Goal: Information Seeking & Learning: Check status

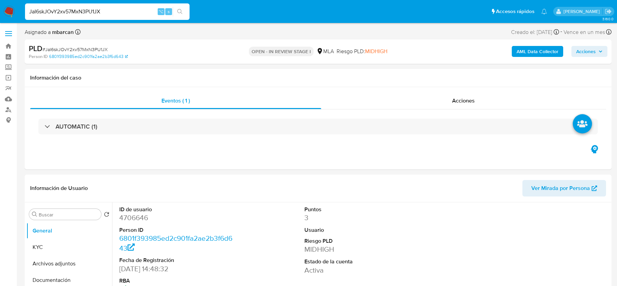
select select "10"
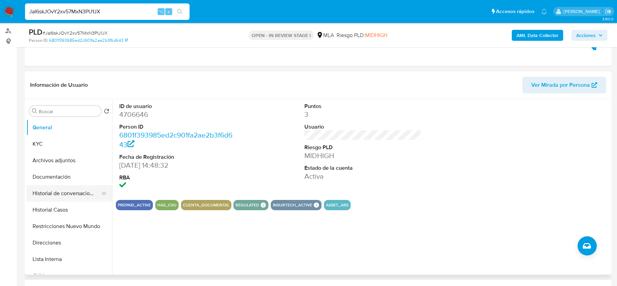
scroll to position [100, 0]
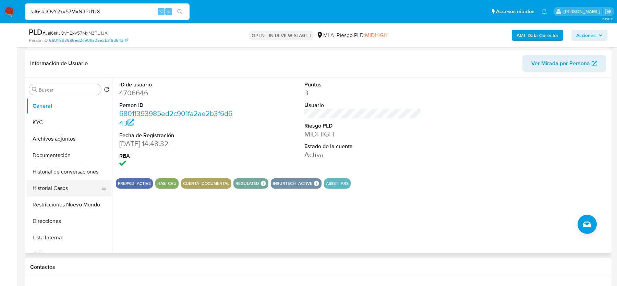
click at [58, 198] on button "Restricciones Nuevo Mundo" at bounding box center [69, 204] width 86 height 16
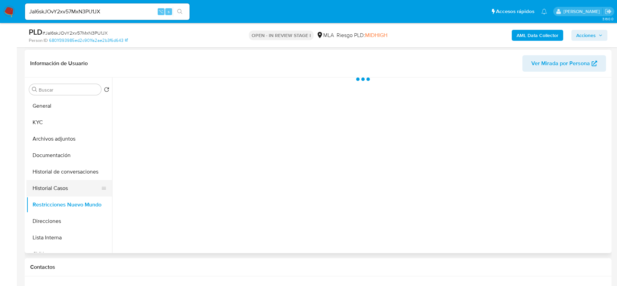
click at [47, 183] on button "Historial Casos" at bounding box center [66, 188] width 80 height 16
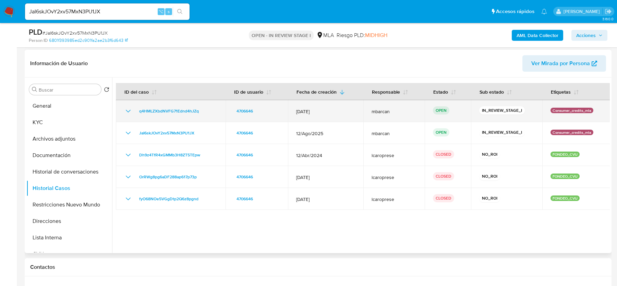
click at [214, 111] on div "q4HMLZXbdNVFG71Ednd4hJZq" at bounding box center [170, 111] width 93 height 8
click at [209, 108] on div "q4HMLZXbdNVFG71Ednd4hJZq" at bounding box center [170, 111] width 93 height 8
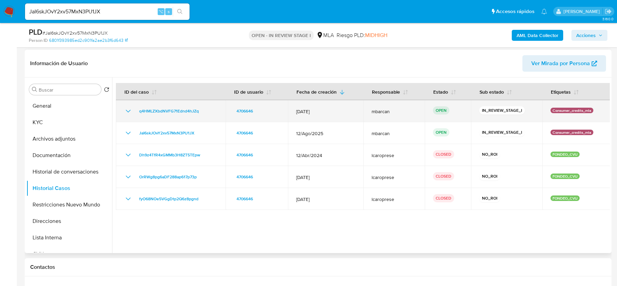
click at [209, 108] on div "q4HMLZXbdNVFG71Ednd4hJZq" at bounding box center [170, 111] width 93 height 8
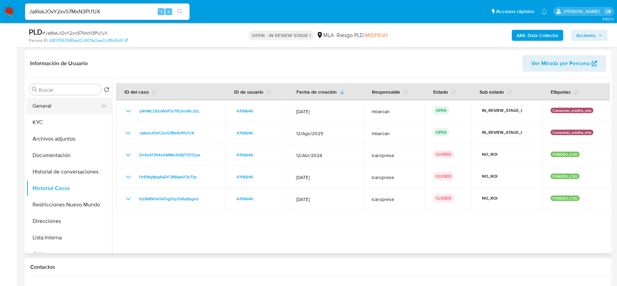
click at [60, 111] on button "General" at bounding box center [66, 106] width 80 height 16
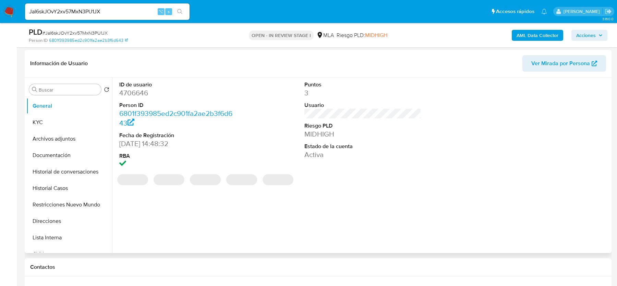
click at [137, 93] on dd "4706646" at bounding box center [177, 93] width 116 height 10
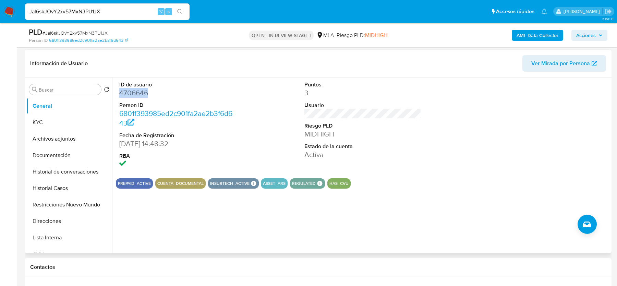
copy dd "4706646"
click at [67, 192] on button "Historial Casos" at bounding box center [66, 188] width 80 height 16
click at [58, 189] on button "Historial Casos" at bounding box center [66, 188] width 80 height 16
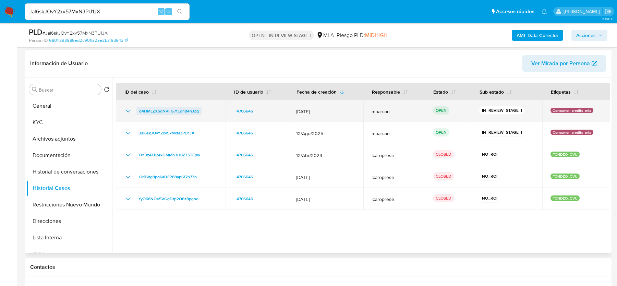
click at [166, 110] on span "q4HMLZXbdNVFG71Ednd4hJZq" at bounding box center [169, 111] width 60 height 8
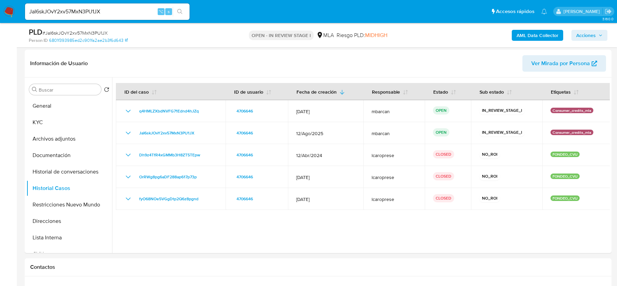
click at [85, 32] on span "# JaI6skJOvY2xv57MxN3PU1JX" at bounding box center [74, 32] width 65 height 7
copy span "JaI6skJOvY2xv57MxN3PU1JX"
click at [44, 116] on button "KYC" at bounding box center [66, 122] width 80 height 16
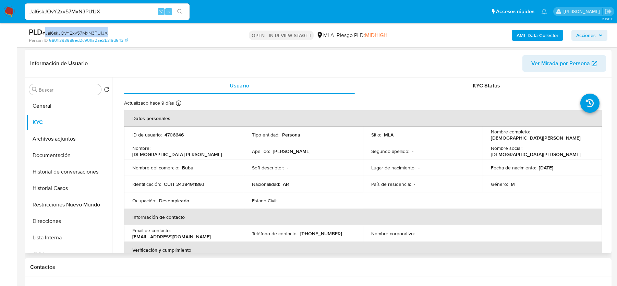
click at [184, 183] on p "CUIT 24384911893" at bounding box center [184, 184] width 40 height 6
copy p "24384911893"
click at [51, 238] on button "Lista Interna" at bounding box center [66, 237] width 80 height 16
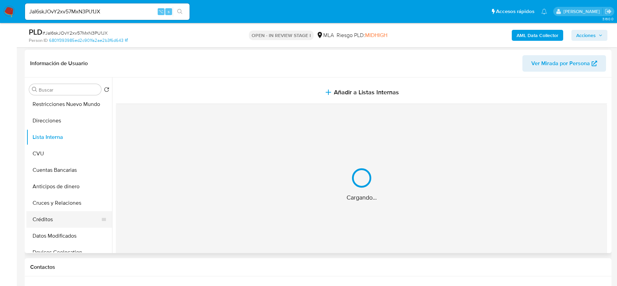
scroll to position [103, 0]
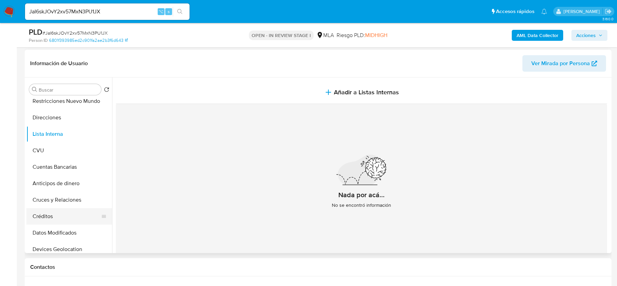
click at [57, 212] on button "Créditos" at bounding box center [66, 216] width 80 height 16
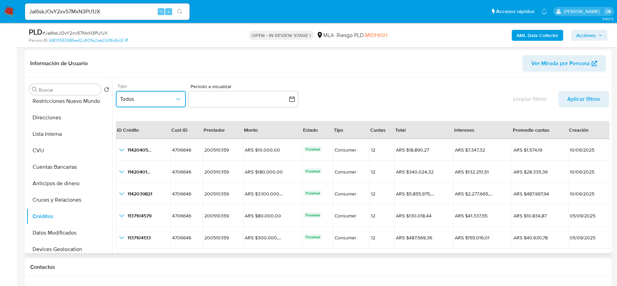
click at [170, 104] on button "Todos" at bounding box center [151, 99] width 70 height 16
click at [149, 128] on div "CONSUMER" at bounding box center [147, 134] width 55 height 16
click at [249, 100] on button "button" at bounding box center [243, 99] width 110 height 16
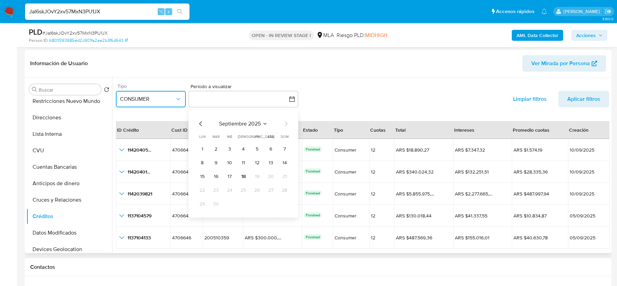
click at [200, 124] on icon "Mes anterior" at bounding box center [201, 123] width 8 height 8
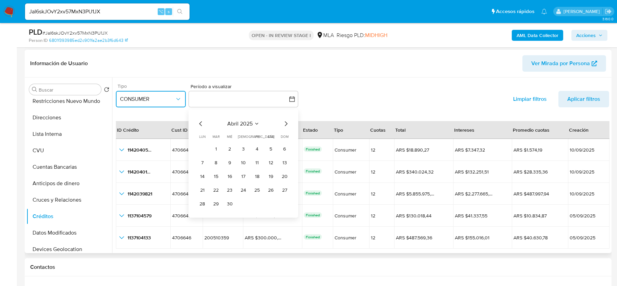
click at [287, 124] on icon "Mes siguiente" at bounding box center [286, 123] width 8 height 8
click at [242, 149] on button "1" at bounding box center [243, 148] width 11 height 11
click at [286, 122] on icon "Mes siguiente" at bounding box center [286, 123] width 3 height 5
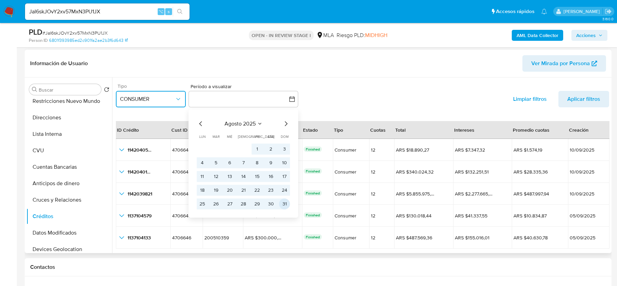
click at [281, 203] on button "31" at bounding box center [284, 203] width 11 height 11
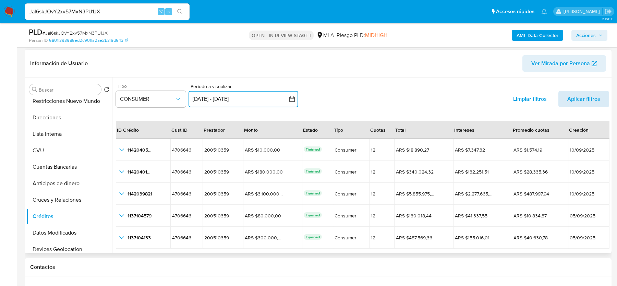
click at [580, 101] on span "Aplicar filtros" at bounding box center [583, 99] width 33 height 16
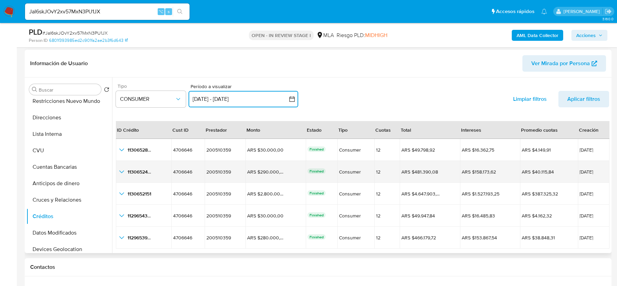
scroll to position [15, 0]
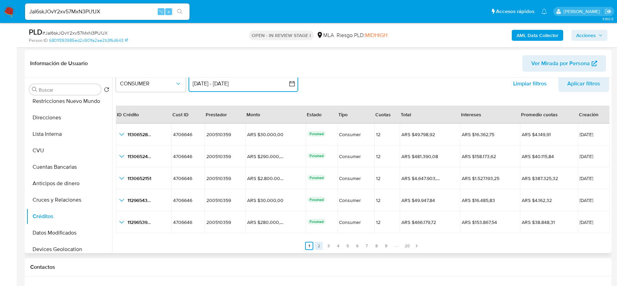
click at [315, 243] on link "2" at bounding box center [319, 246] width 8 height 8
click at [334, 244] on link "3" at bounding box center [332, 246] width 8 height 8
click at [348, 244] on link "5" at bounding box center [351, 246] width 8 height 8
click at [360, 244] on link "6" at bounding box center [361, 246] width 8 height 8
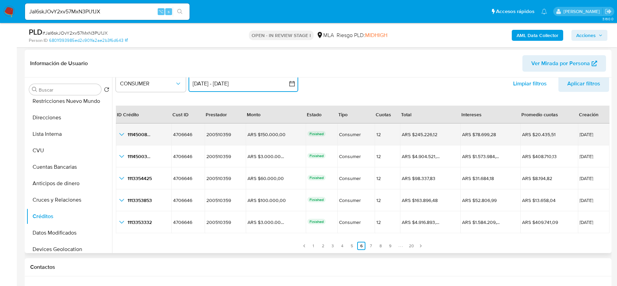
click at [121, 131] on icon "button_show_hidden_detail_by_id_0" at bounding box center [122, 134] width 8 height 8
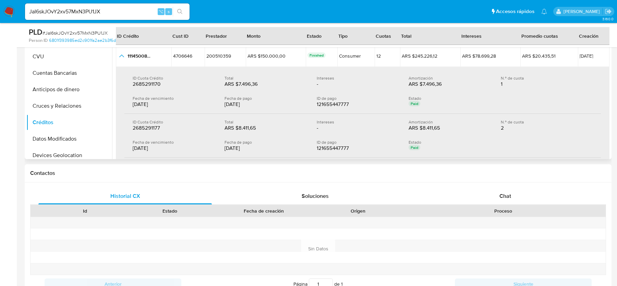
scroll to position [283, 0]
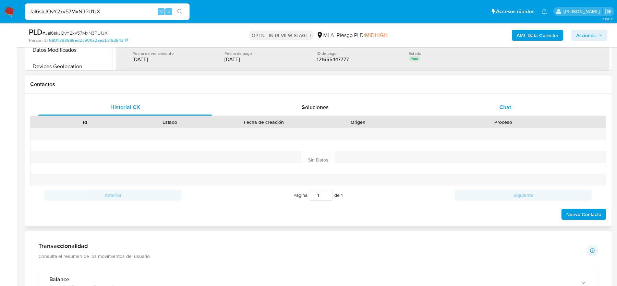
click at [481, 103] on div "Chat" at bounding box center [504, 107] width 173 height 16
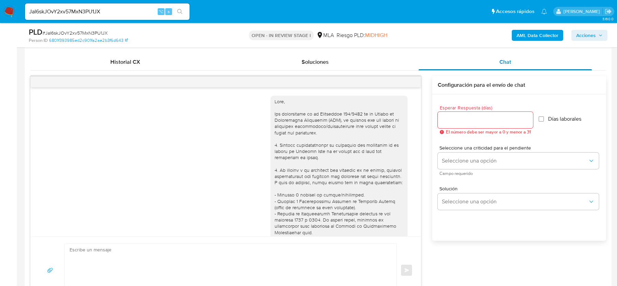
scroll to position [616, 0]
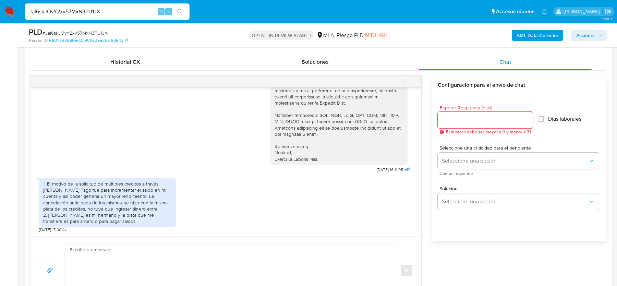
click at [132, 256] on textarea at bounding box center [229, 270] width 318 height 53
paste textarea "Hola, ¡Muchas gracias por tu respuesta! Confirmamos la recepción de la document…"
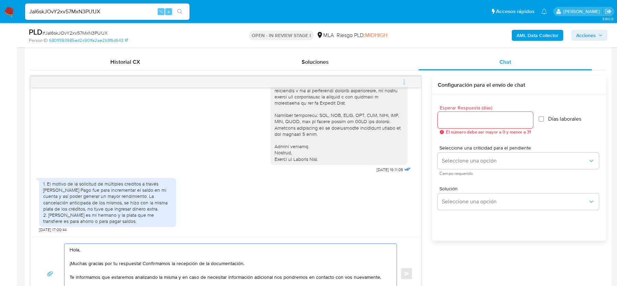
scroll to position [342, 0]
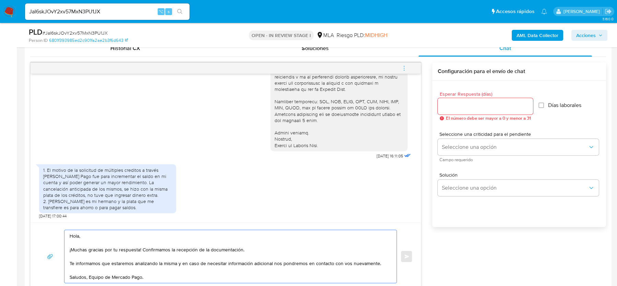
drag, startPoint x: 208, startPoint y: 246, endPoint x: 254, endPoint y: 246, distance: 45.6
click at [254, 246] on textarea "Hola, ¡Muchas gracias por tu respuesta! Confirmamos la recepción de la document…" at bounding box center [229, 256] width 318 height 53
type textarea "Hola, ¡Muchas gracias por tu respuesta! Te informamos que estaremos analizando …"
click at [452, 110] on div at bounding box center [485, 106] width 95 height 16
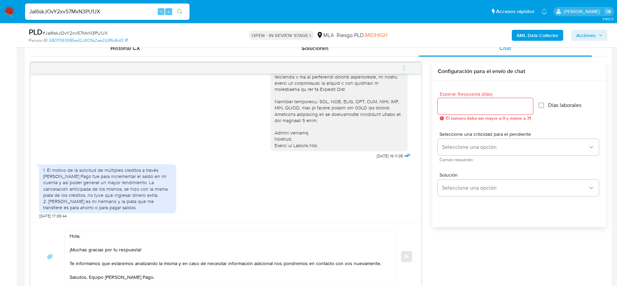
click at [452, 108] on input "Esperar Respuesta (días)" at bounding box center [485, 106] width 95 height 9
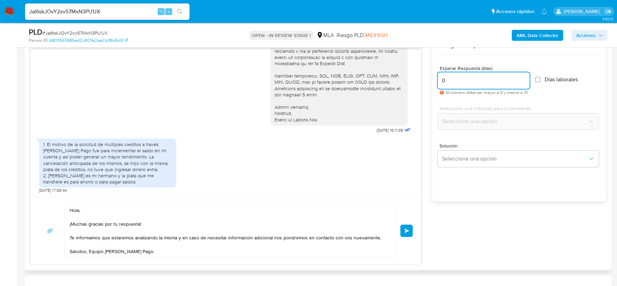
scroll to position [359, 0]
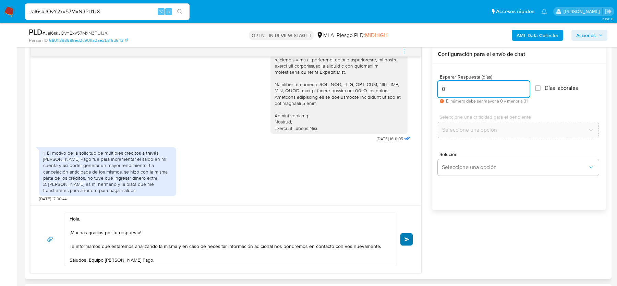
type input "0"
click at [403, 234] on button "Enviar" at bounding box center [406, 239] width 12 height 12
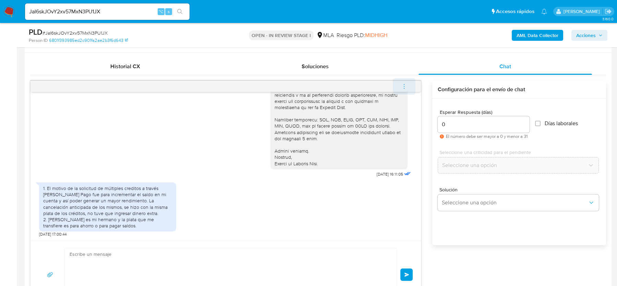
scroll to position [692, 0]
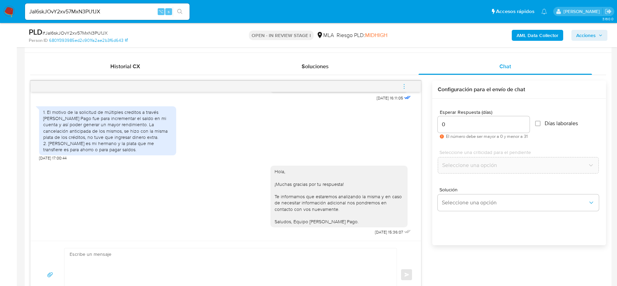
click at [405, 85] on icon "menu-action" at bounding box center [404, 86] width 6 height 6
click at [355, 71] on li "Cerrar conversación" at bounding box center [358, 72] width 70 height 12
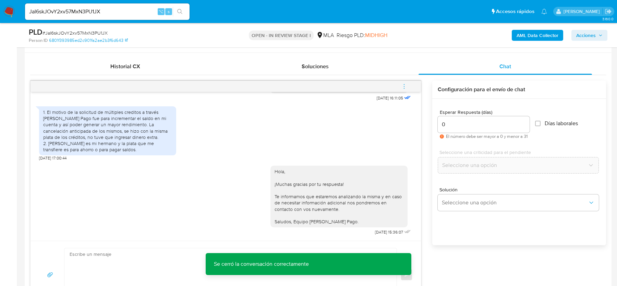
click at [93, 32] on span "# JaI6skJOvY2xv57MxN3PU1JX" at bounding box center [74, 32] width 65 height 7
copy span "JaI6skJOvY2xv57MxN3PU1JX"
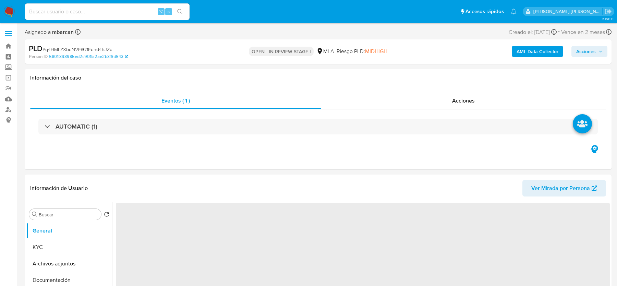
select select "10"
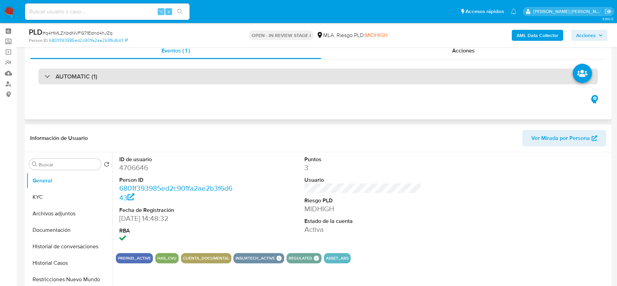
scroll to position [53, 0]
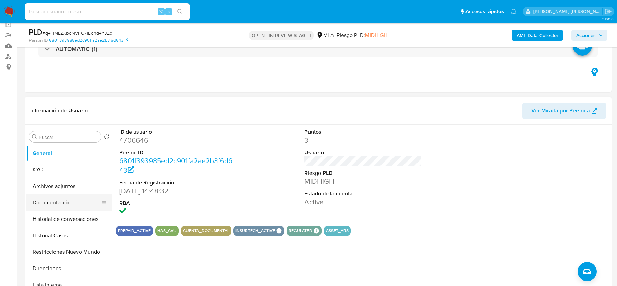
click at [69, 195] on button "Documentación" at bounding box center [66, 202] width 80 height 16
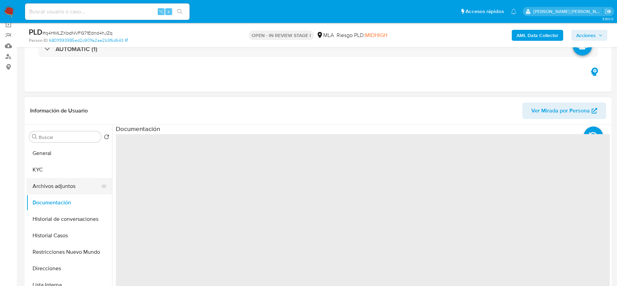
click at [68, 185] on button "Archivos adjuntos" at bounding box center [66, 186] width 80 height 16
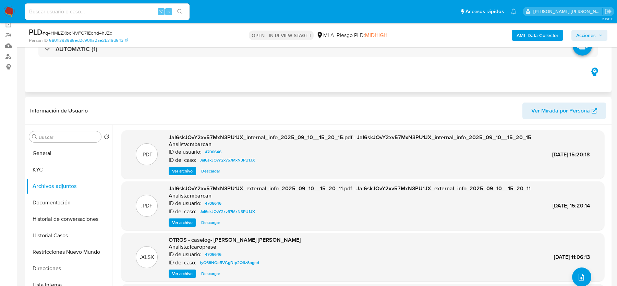
scroll to position [64, 0]
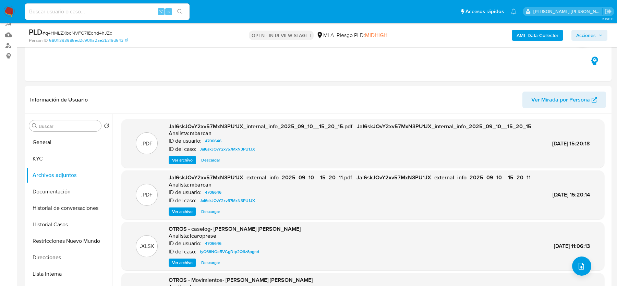
click at [526, 41] on div "AML Data Collector Acciones" at bounding box center [511, 35] width 191 height 16
click at [525, 37] on b "AML Data Collector" at bounding box center [537, 35] width 42 height 11
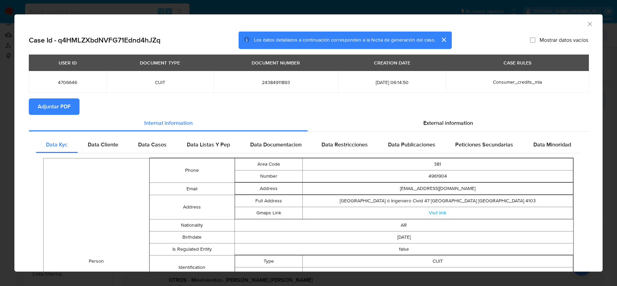
click at [67, 112] on span "Adjuntar PDF" at bounding box center [54, 106] width 33 height 15
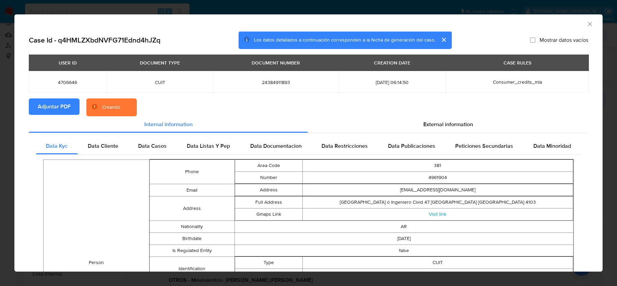
click at [468, 106] on section "Adjuntar PDF Creando" at bounding box center [308, 107] width 559 height 18
click at [457, 126] on span "External information" at bounding box center [448, 124] width 50 height 8
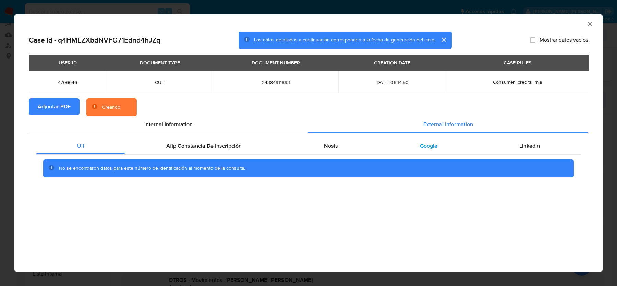
click at [416, 148] on div "Google" at bounding box center [428, 146] width 99 height 16
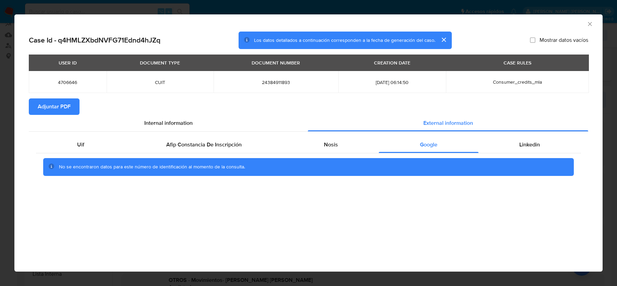
click at [588, 22] on icon "Cerrar ventana" at bounding box center [589, 24] width 7 height 7
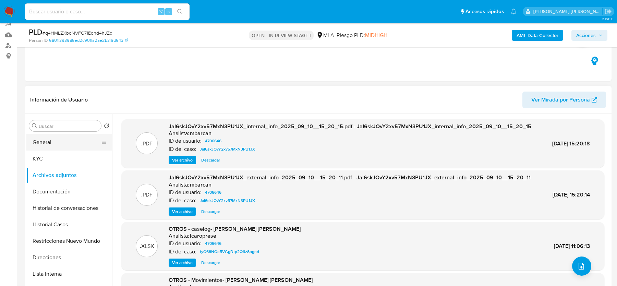
click at [58, 146] on button "General" at bounding box center [66, 142] width 80 height 16
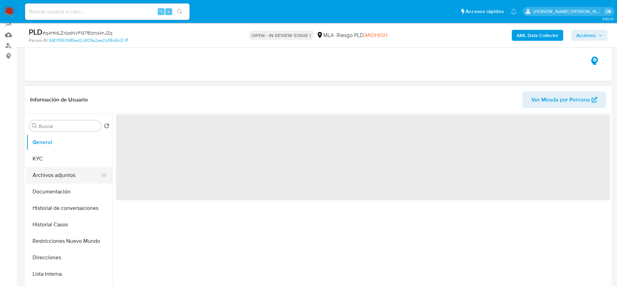
click at [58, 167] on button "Archivos adjuntos" at bounding box center [66, 175] width 80 height 16
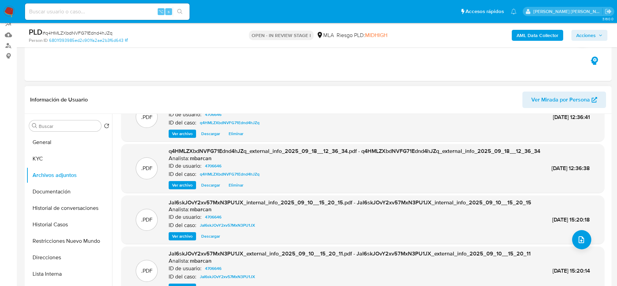
scroll to position [0, 0]
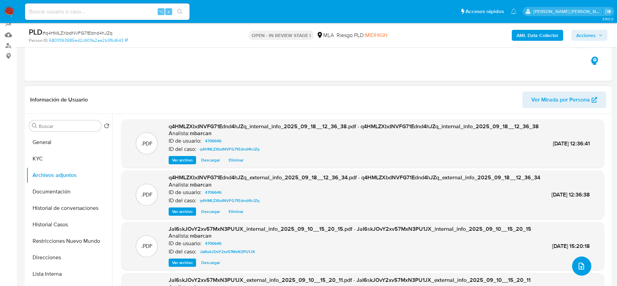
click at [583, 268] on button "upload-file" at bounding box center [581, 265] width 19 height 19
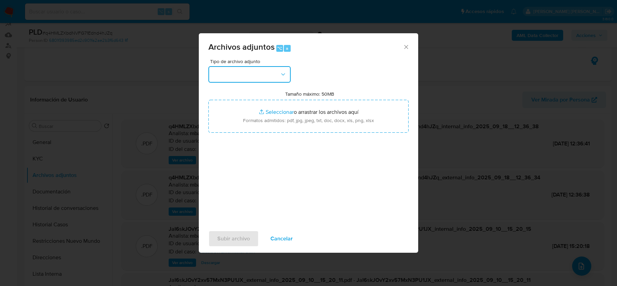
click at [256, 75] on button "button" at bounding box center [249, 74] width 82 height 16
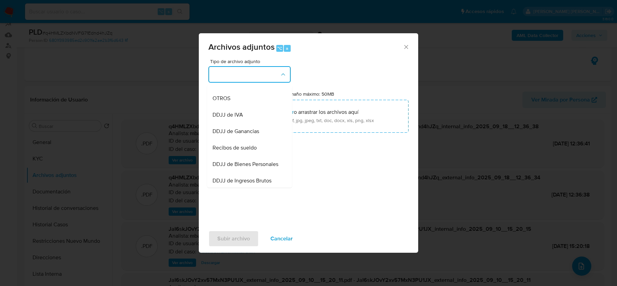
scroll to position [131, 0]
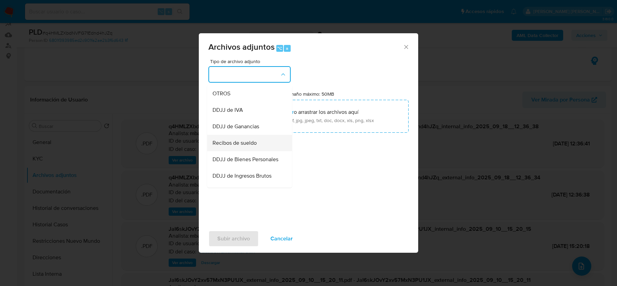
click at [238, 143] on span "Recibos de sueldo" at bounding box center [234, 142] width 44 height 7
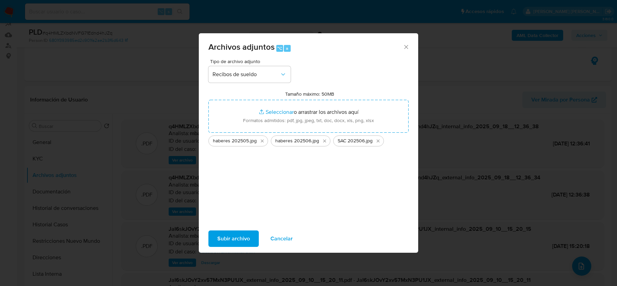
click at [226, 240] on span "Subir archivo" at bounding box center [233, 238] width 33 height 15
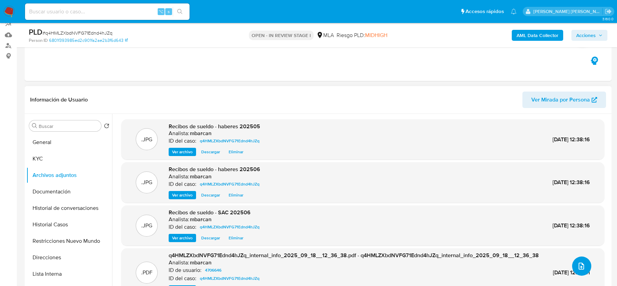
click at [586, 262] on button "upload-file" at bounding box center [581, 265] width 19 height 19
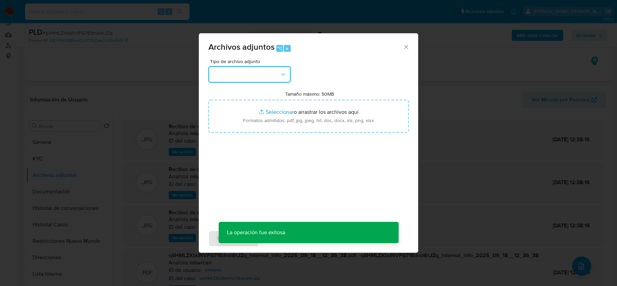
click at [255, 70] on button "button" at bounding box center [249, 74] width 82 height 16
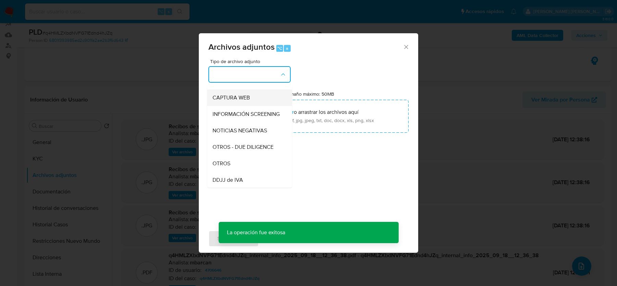
scroll to position [62, 0]
click at [238, 157] on div "OTROS" at bounding box center [247, 162] width 70 height 16
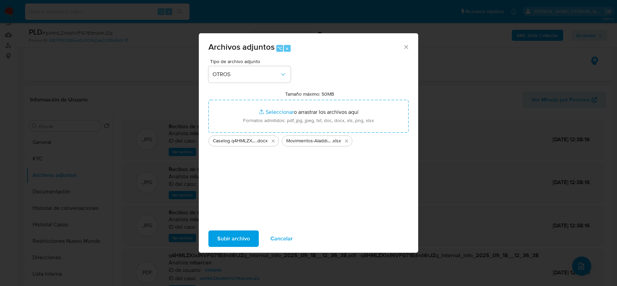
click at [227, 234] on span "Subir archivo" at bounding box center [233, 238] width 33 height 15
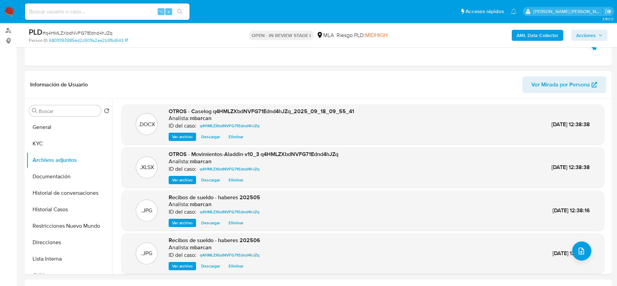
scroll to position [24, 0]
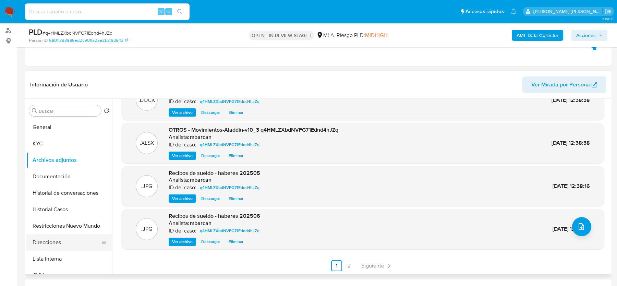
click at [54, 235] on button "Direcciones" at bounding box center [66, 242] width 80 height 16
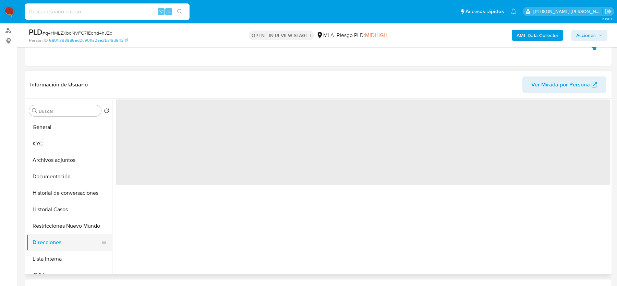
click at [54, 235] on button "Direcciones" at bounding box center [66, 242] width 80 height 16
click at [54, 231] on button "Restricciones Nuevo Mundo" at bounding box center [66, 226] width 80 height 16
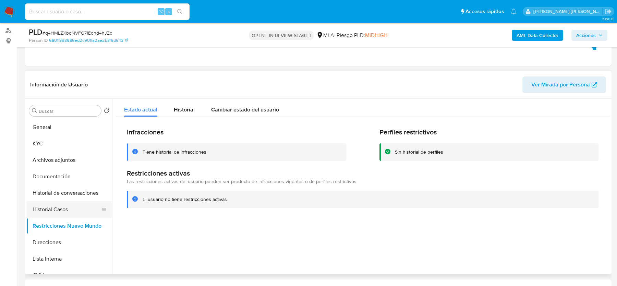
click at [52, 206] on button "Historial Casos" at bounding box center [66, 209] width 80 height 16
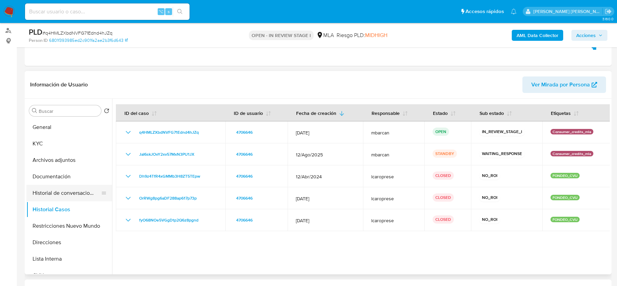
click at [59, 192] on button "Historial de conversaciones" at bounding box center [66, 193] width 80 height 16
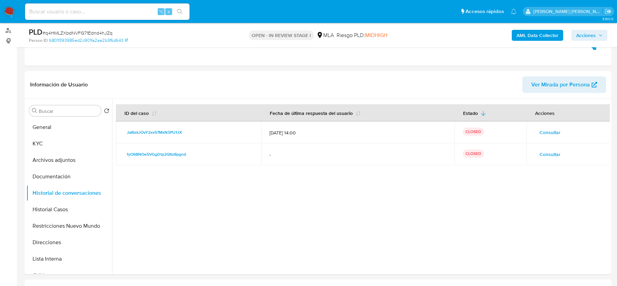
click at [579, 33] on span "Acciones" at bounding box center [586, 35] width 20 height 11
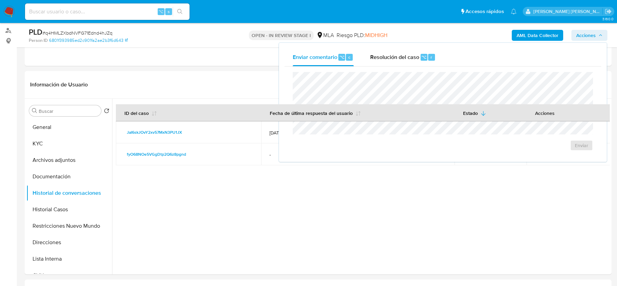
click at [407, 35] on div "OPEN - IN REVIEW STAGE I MLA Riesgo PLD: MIDHIGH" at bounding box center [317, 35] width 191 height 16
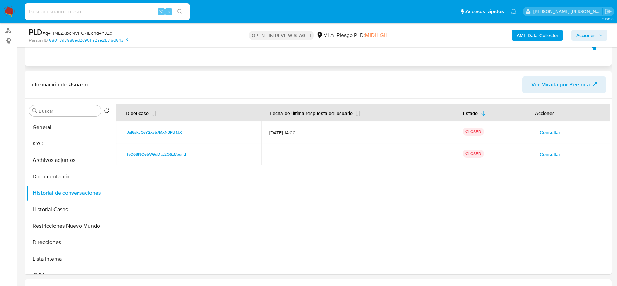
click at [401, 56] on div "Eventos ( 1 ) Acciones AUTOMATIC (1)" at bounding box center [318, 25] width 587 height 82
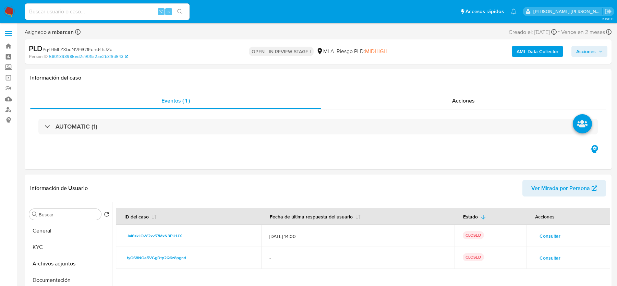
click at [587, 48] on span "Acciones" at bounding box center [586, 51] width 20 height 11
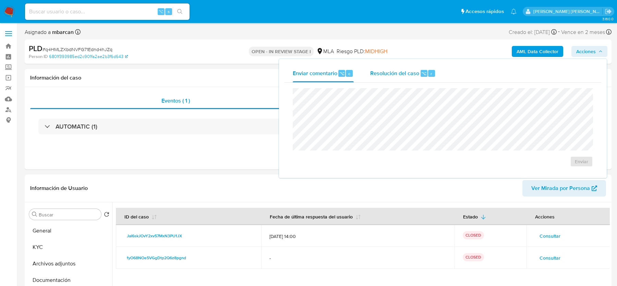
click at [405, 73] on span "Resolución del caso" at bounding box center [394, 73] width 49 height 8
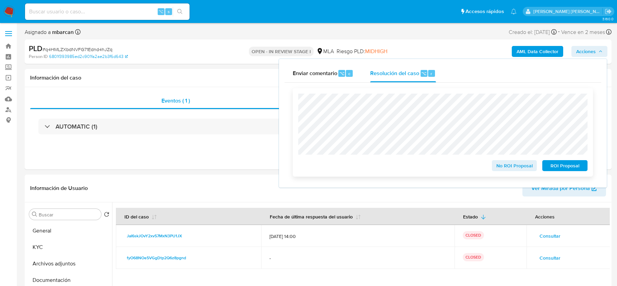
click at [515, 167] on span "No ROI Proposal" at bounding box center [514, 166] width 36 height 10
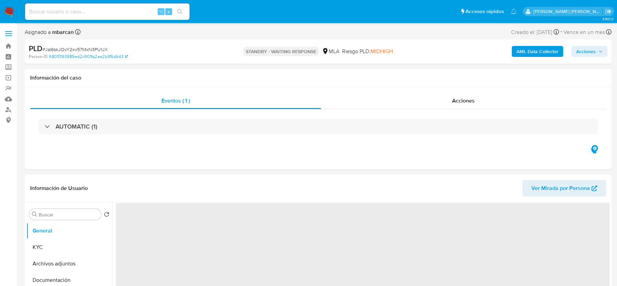
select select "10"
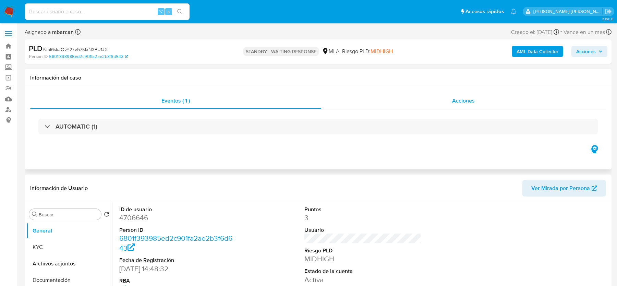
click at [441, 95] on div "Acciones" at bounding box center [463, 101] width 285 height 16
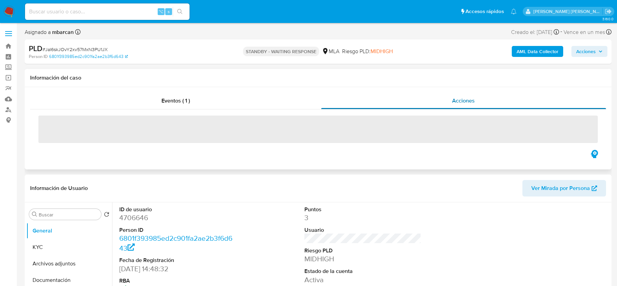
click at [441, 95] on div "Acciones" at bounding box center [463, 101] width 285 height 16
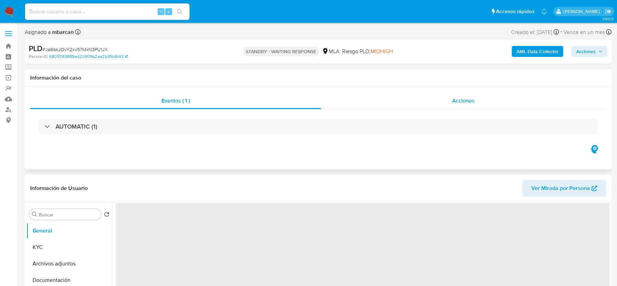
click at [424, 101] on div "Acciones" at bounding box center [463, 101] width 285 height 16
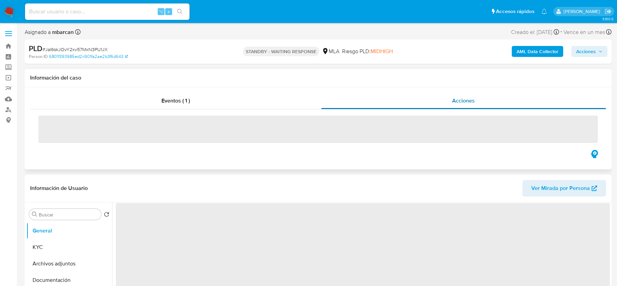
select select "10"
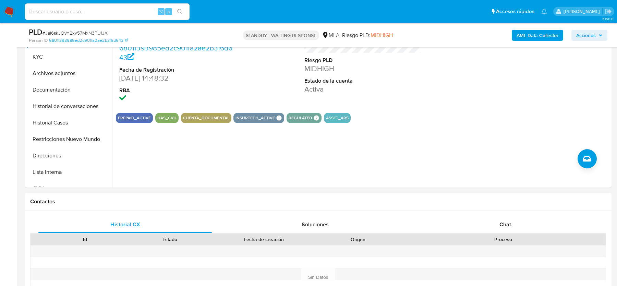
scroll to position [234, 0]
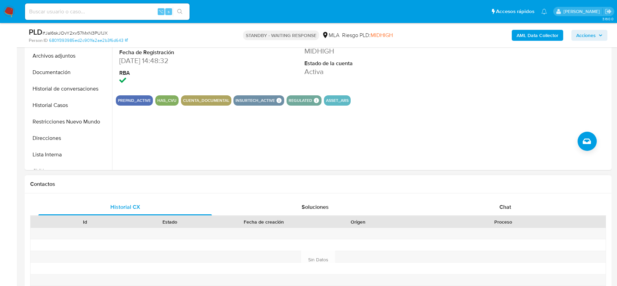
click at [500, 196] on div "Historial CX Soluciones Chat Id Estado Fecha de creación Origen Proceso Anterio…" at bounding box center [318, 251] width 587 height 116
click at [503, 204] on span "Chat" at bounding box center [505, 207] width 12 height 8
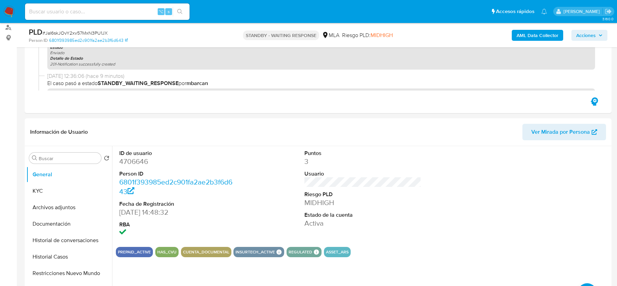
scroll to position [0, 0]
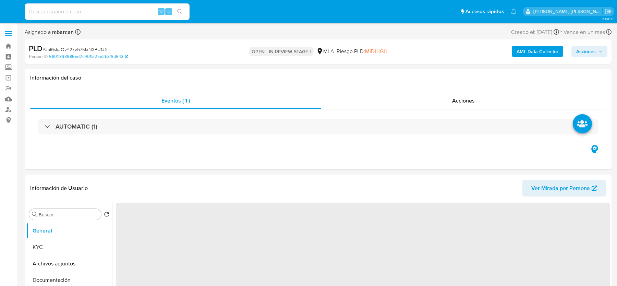
select select "10"
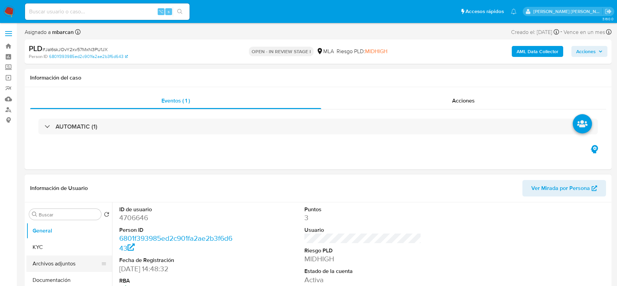
click at [84, 266] on button "Archivos adjuntos" at bounding box center [66, 263] width 80 height 16
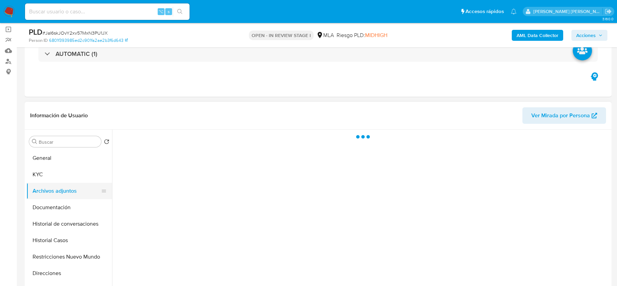
scroll to position [58, 0]
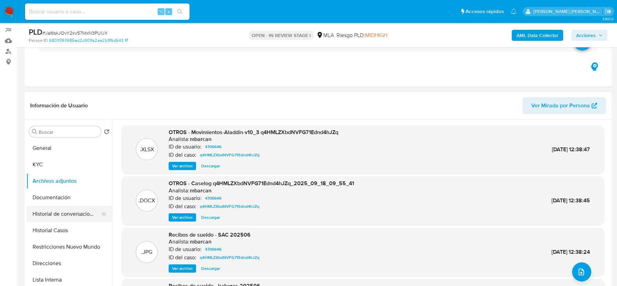
click at [60, 214] on button "Historial de conversaciones" at bounding box center [66, 214] width 80 height 16
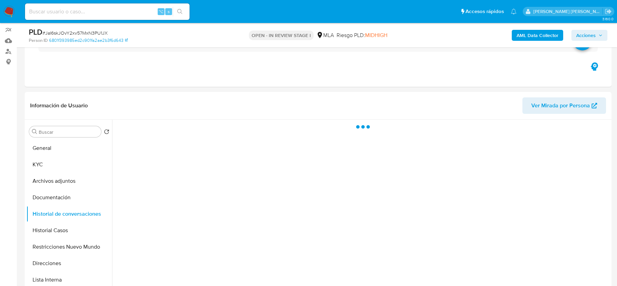
click at [586, 36] on span "Acciones" at bounding box center [586, 35] width 20 height 11
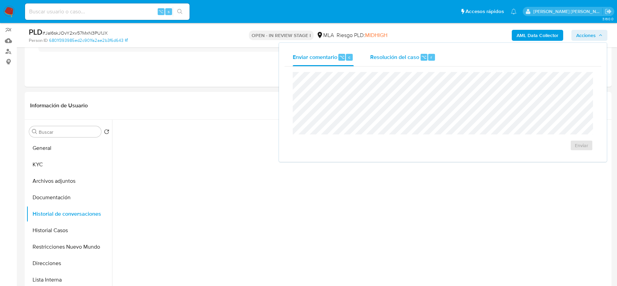
click at [404, 55] on span "Resolución del caso" at bounding box center [394, 57] width 49 height 8
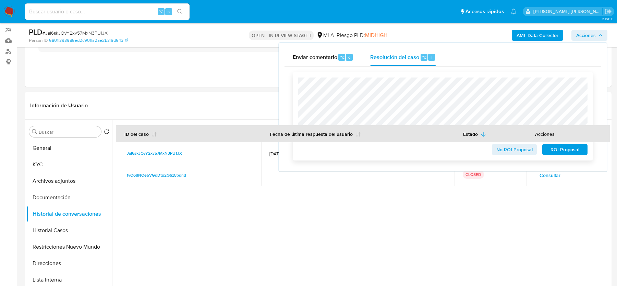
click at [505, 149] on span "No ROI Proposal" at bounding box center [514, 150] width 36 height 10
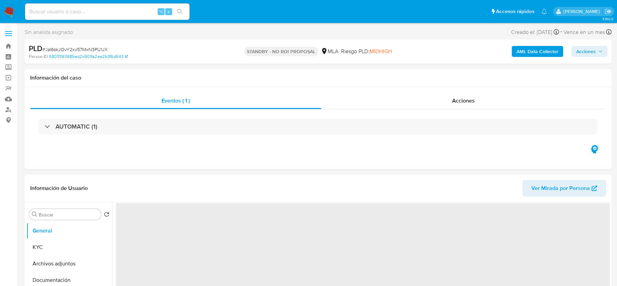
select select "10"
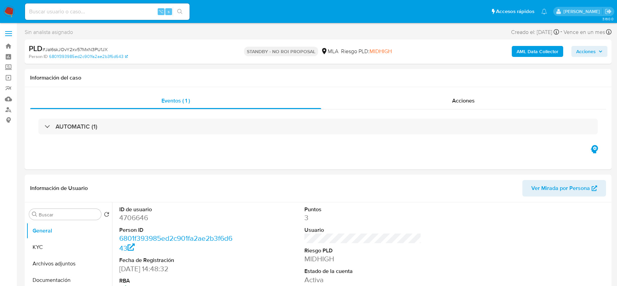
click at [82, 48] on span "# JaI6skJOvY2xv57MxN3PU1JX" at bounding box center [74, 49] width 65 height 7
click at [48, 13] on input at bounding box center [107, 11] width 164 height 9
paste input "xQE49QSoOoElRnoIopnCCnpe"
type input "xQE49QSoOoElRnoIopnCCnpe"
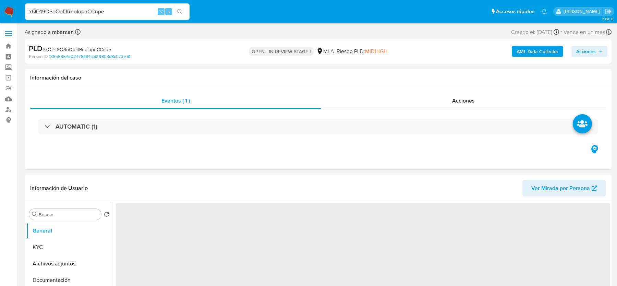
select select "10"
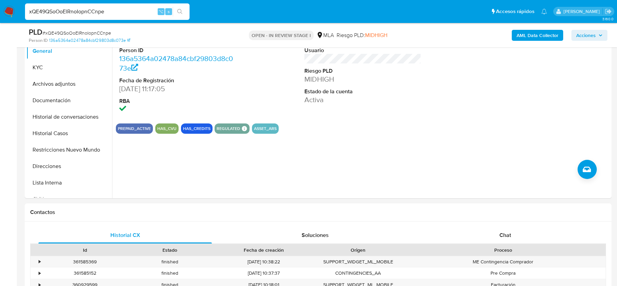
scroll to position [269, 0]
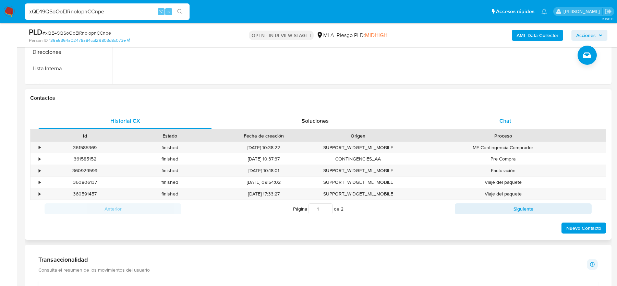
click at [508, 127] on div "Chat" at bounding box center [504, 121] width 173 height 16
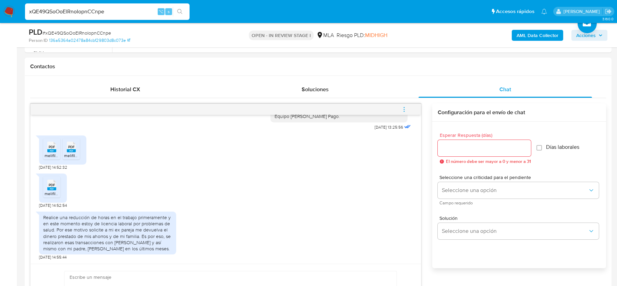
scroll to position [309, 0]
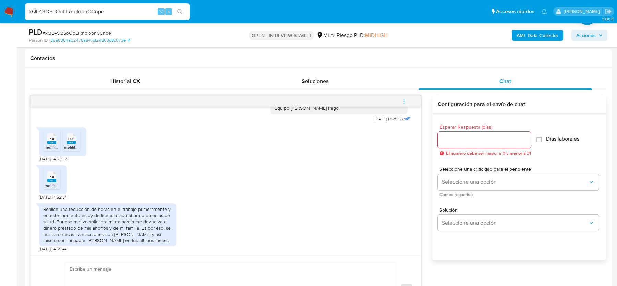
click at [75, 30] on span "# xQE49QSoOoElRnoIopnCCnpe" at bounding box center [76, 32] width 69 height 7
copy span "xQE49QSoOoElRnoIopnCCnpe"
click at [47, 141] on icon "PDF" at bounding box center [51, 139] width 9 height 12
click at [69, 141] on rect at bounding box center [71, 142] width 9 height 3
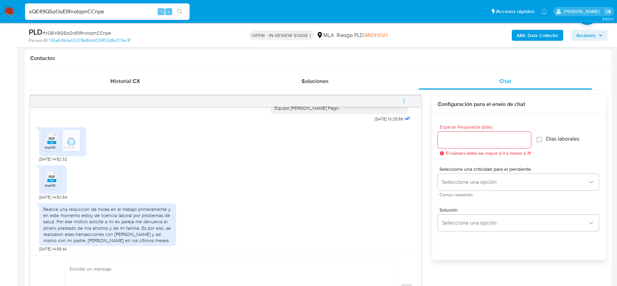
click at [54, 181] on icon "PDF" at bounding box center [51, 177] width 9 height 12
drag, startPoint x: 44, startPoint y: 207, endPoint x: 170, endPoint y: 239, distance: 130.3
click at [170, 239] on div "Realice una reducción de horas en el trabajo primeramente y en este momento est…" at bounding box center [107, 224] width 129 height 37
copy div "Realice una reducción de horas en el trabajo primeramente y en este momento est…"
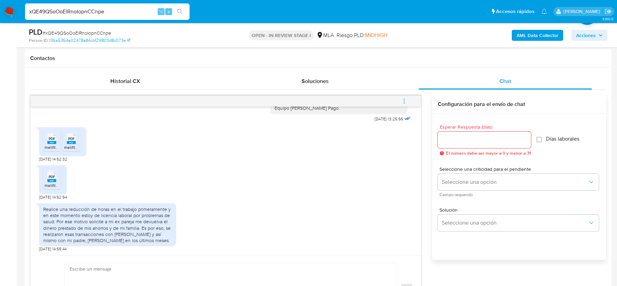
click at [104, 36] on span "# xQE49QSoOoElRnoIopnCCnpe" at bounding box center [76, 32] width 69 height 7
copy span "xQE49QSoOoElRnoIopnCCnpe"
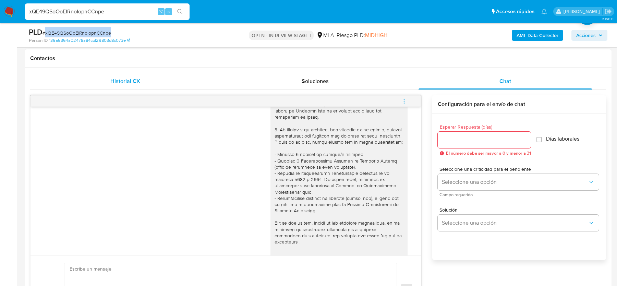
scroll to position [0, 0]
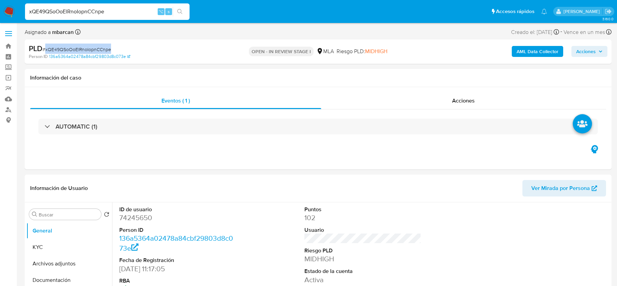
click at [10, 14] on img at bounding box center [9, 12] width 12 height 12
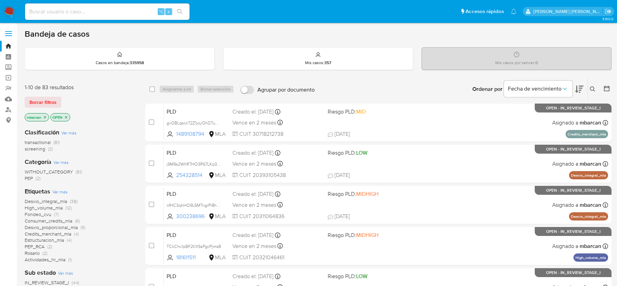
click at [76, 17] on div "⌥ s" at bounding box center [107, 11] width 164 height 16
click at [75, 12] on input at bounding box center [107, 11] width 164 height 9
paste input "507788540"
type input "507788540"
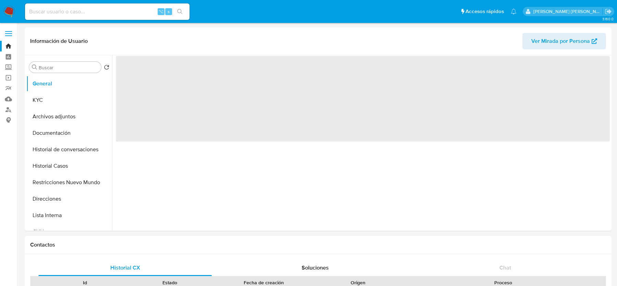
select select "10"
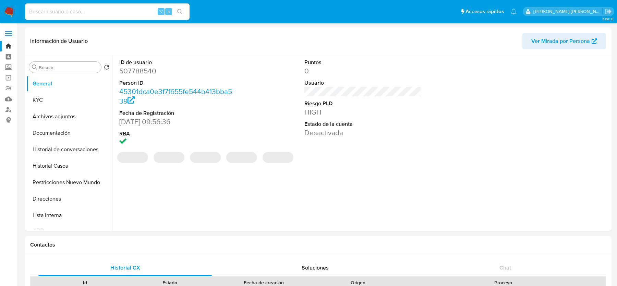
scroll to position [174, 0]
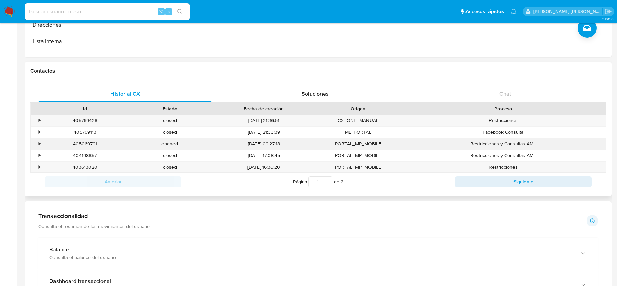
click at [200, 144] on div "opened" at bounding box center [169, 143] width 85 height 11
click at [91, 142] on div "405069791" at bounding box center [84, 143] width 85 height 11
copy div "405069791"
click at [75, 16] on div "⌥ s" at bounding box center [107, 11] width 164 height 16
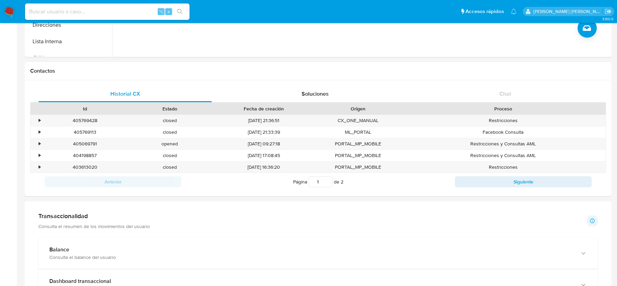
click at [75, 10] on input at bounding box center [107, 11] width 164 height 9
paste input "6TATaUgmuhXE31Gn0hJZO1Hh"
type input "6TATaUgmuhXE31Gn0hJZO1Hh"
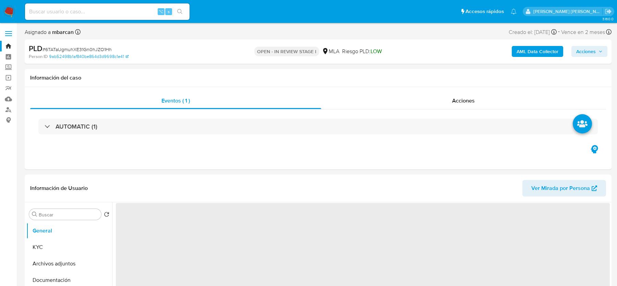
select select "10"
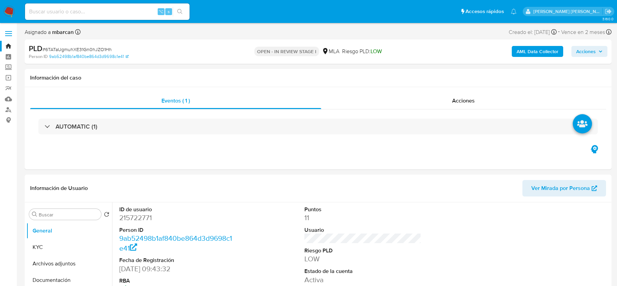
click at [74, 13] on input at bounding box center [107, 11] width 164 height 9
paste input "bPShYhddQc1QEmUFesPvRGDx"
type input "bPShYhddQc1QEmUFesPvRGDx"
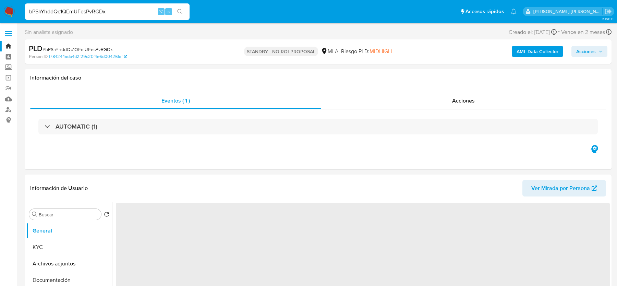
select select "10"
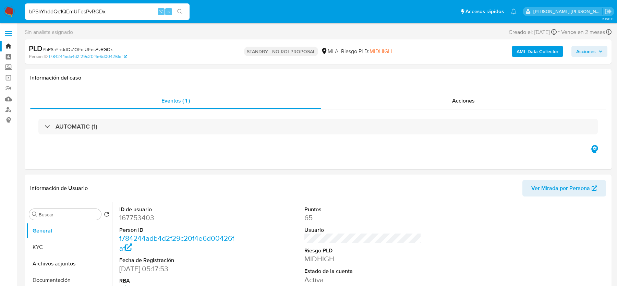
click at [72, 13] on input "bPShYhddQc1QEmUFesPvRGDx" at bounding box center [107, 11] width 164 height 9
paste input "CBjQmPacXN49Y882nisxP35T"
type input "CBjQmPacXN49Y882nisxP35T"
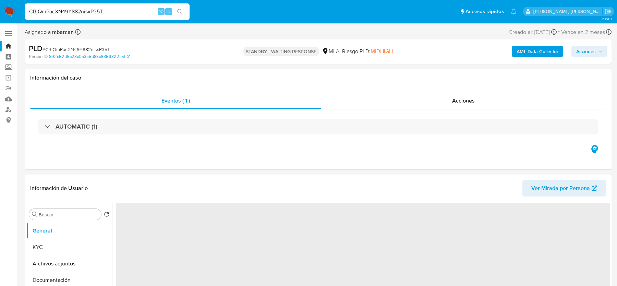
select select "10"
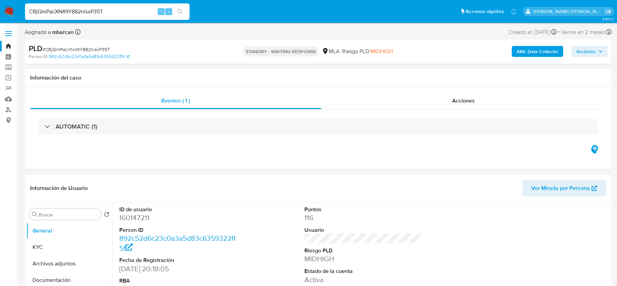
click at [41, 13] on input "CBjQmPacXN49Y882nisxP35T" at bounding box center [107, 11] width 164 height 9
paste input "q4HMLZXbdNVFG71Ednd4hJZq"
type input "q4HMLZXbdNVFG71Ednd4hJZq"
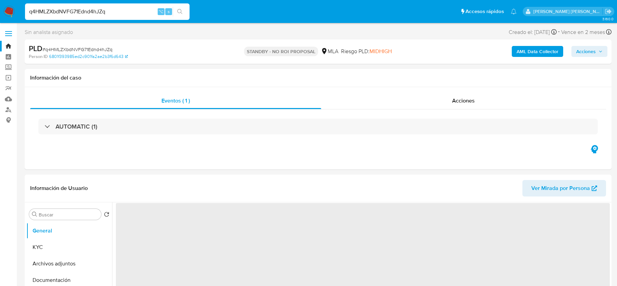
select select "10"
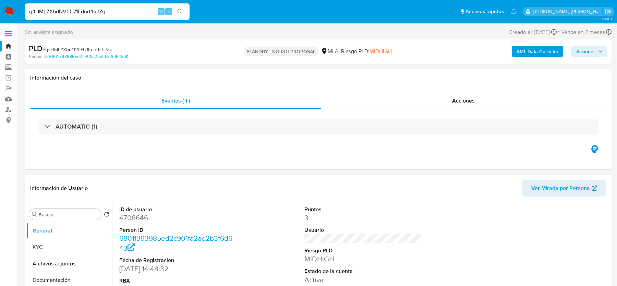
click at [68, 9] on input "q4HMLZXbdNVFG71Ednd4hJZq" at bounding box center [107, 11] width 164 height 9
paste input "dZ9vTKid2taku60pzGa2iHw4"
type input "dZ9vTKid2taku60pzGa2iHw4"
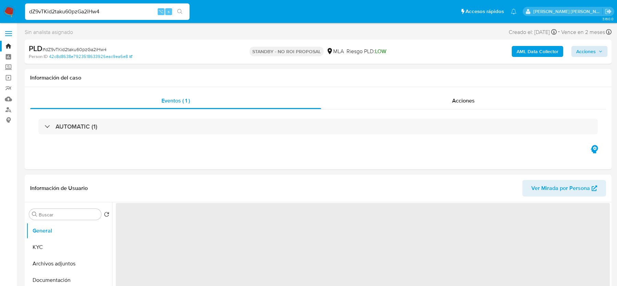
select select "10"
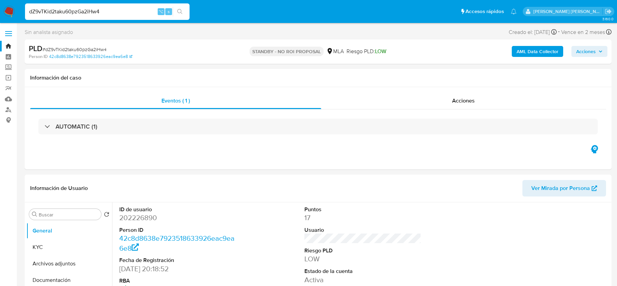
click at [80, 10] on input "dZ9vTKid2taku60pzGa2iHw4" at bounding box center [107, 11] width 164 height 9
paste input "mxm1xnu5yNooc1XhAKivnumj"
type input "mxm1xnu5yNooc1XhAKivnumj"
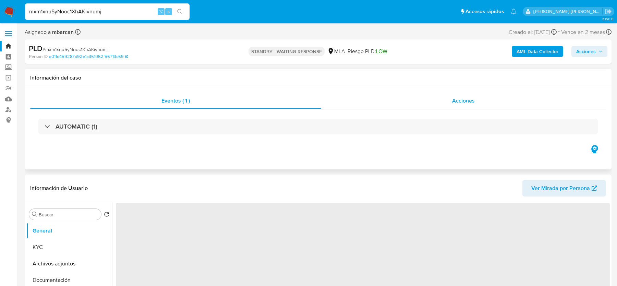
select select "10"
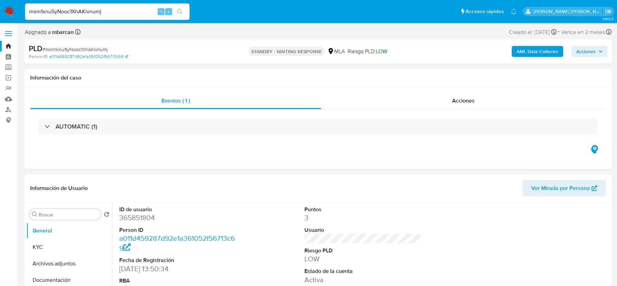
click at [108, 13] on input "mxm1xnu5yNooc1XhAKivnumj" at bounding box center [107, 11] width 164 height 9
paste input "35aHFo2n6b6qsYM9pIK1FMLR"
type input "35aHFo2n6b6qsYM9pIK1FMLR"
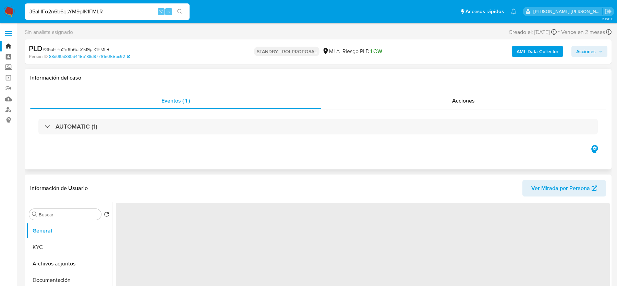
select select "10"
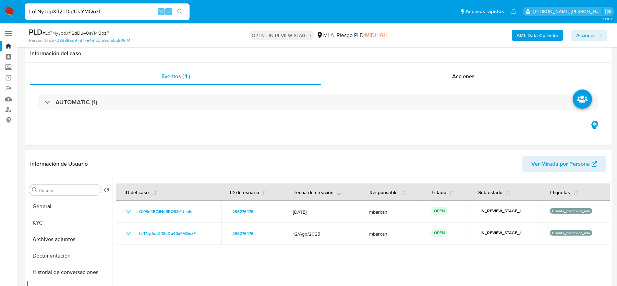
select select "10"
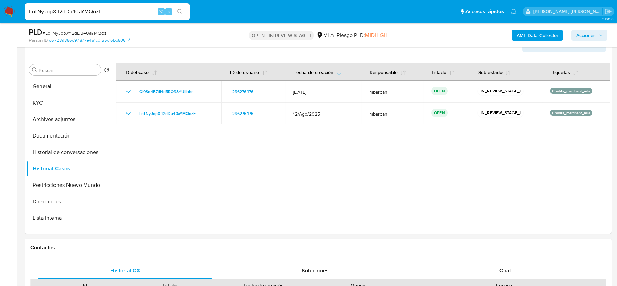
click at [85, 10] on input "LoTNyJopXfI2dDu40aYMQozF" at bounding box center [107, 11] width 164 height 9
paste input "yTsIBiz7tHho3pRb22L6HeRw"
type input "yTsIBiz7tHho3pRb22L6HeRw"
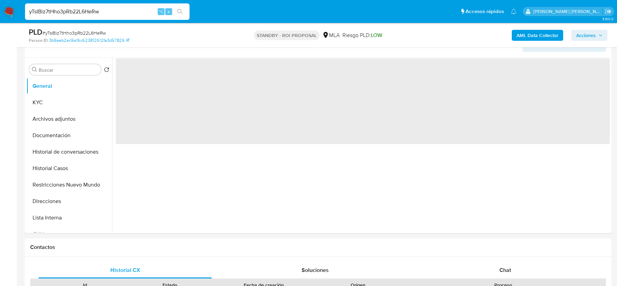
scroll to position [132, 0]
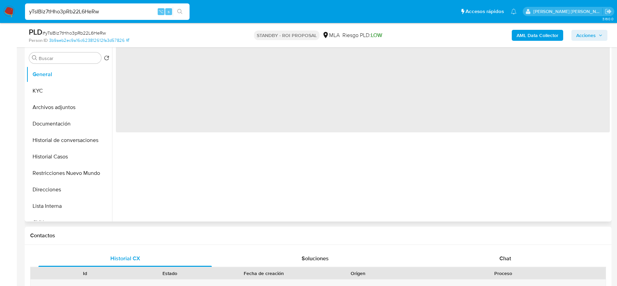
select select "10"
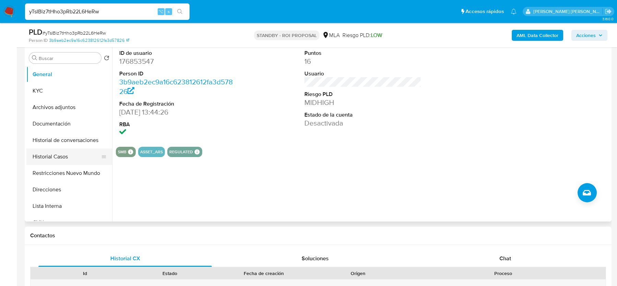
click at [62, 161] on button "Historial Casos" at bounding box center [66, 156] width 80 height 16
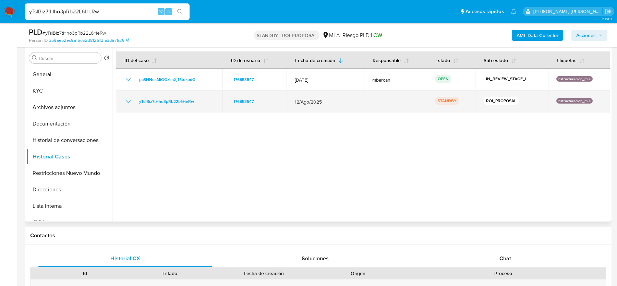
click at [130, 100] on icon "Mostrar/Ocultar" at bounding box center [128, 101] width 5 height 3
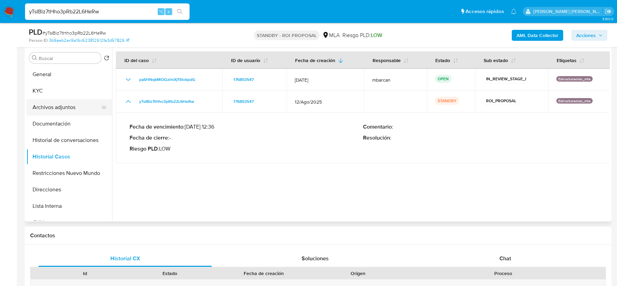
click at [66, 109] on button "Archivos adjuntos" at bounding box center [66, 107] width 80 height 16
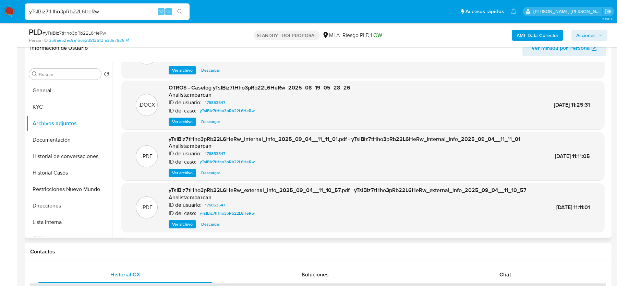
scroll to position [0, 0]
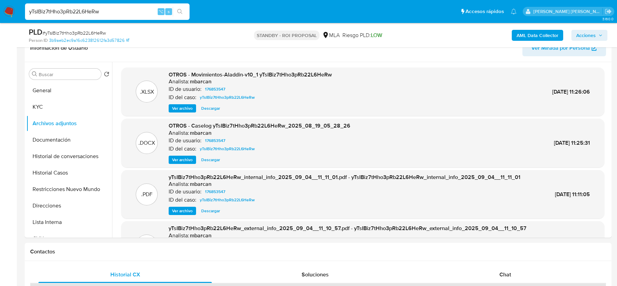
click at [89, 12] on input "yTsIBiz7tHho3pRb22L6HeRw" at bounding box center [107, 11] width 164 height 9
paste input "6gKLvKCYfJjurO8OkYAopLex"
type input "6gKLvKCYfJjurO8OkYAopLex"
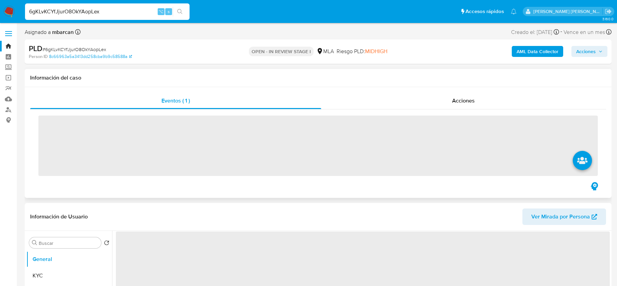
scroll to position [70, 0]
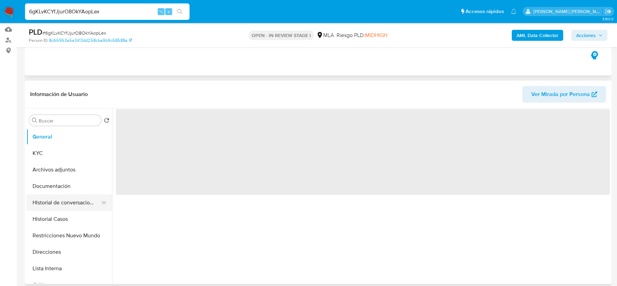
click at [69, 209] on button "Historial de conversaciones" at bounding box center [66, 202] width 80 height 16
select select "10"
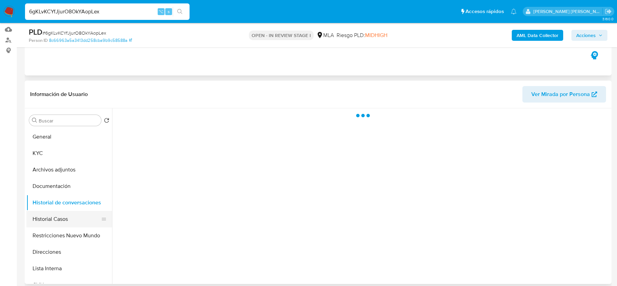
click at [67, 219] on button "Historial Casos" at bounding box center [66, 219] width 80 height 16
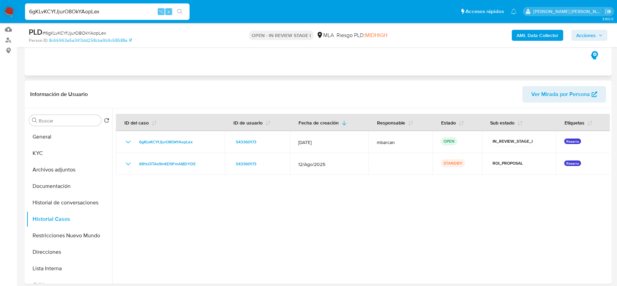
click at [71, 12] on input "6gKLvKCYfJjurO8OkYAopLex" at bounding box center [107, 11] width 164 height 9
paste input "ucn3uYA8IlRrc1xMuKSyCWK9"
type input "ucn3uYA8IlRrc1xMuKSyCWK9"
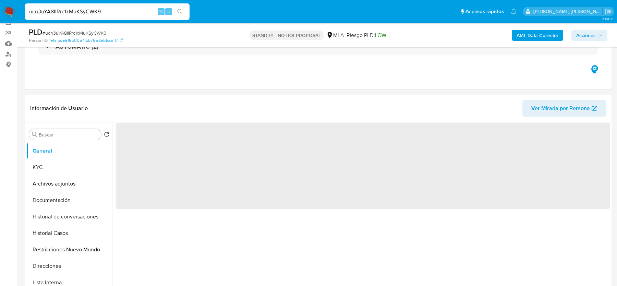
scroll to position [65, 0]
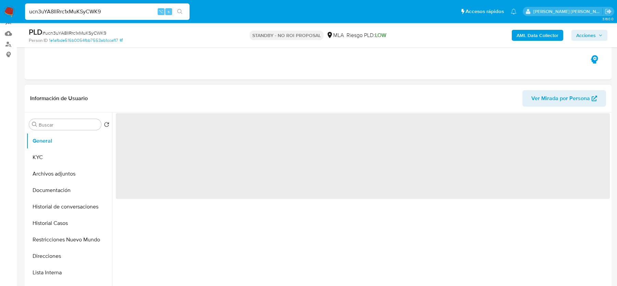
select select "10"
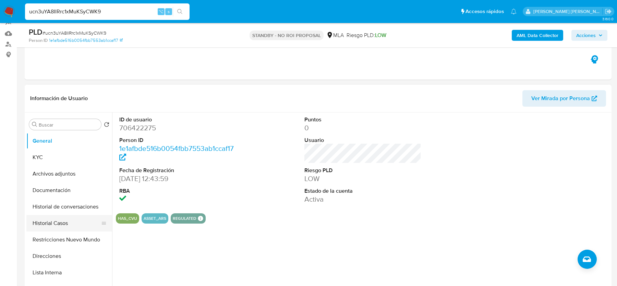
click at [57, 221] on button "Historial Casos" at bounding box center [66, 223] width 80 height 16
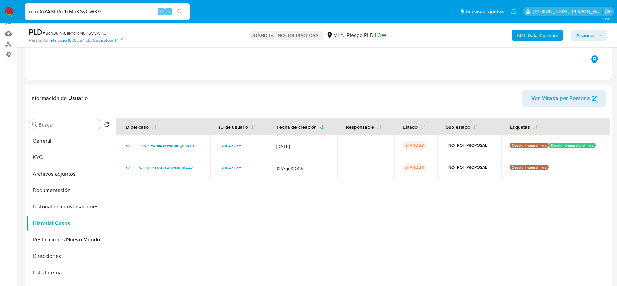
click at [85, 13] on input "ucn3uYA8IlRrc1xMuKSyCWK9" at bounding box center [107, 11] width 164 height 9
paste input "YdDOOBexTz9zlC9GcodW0maE"
type input "YdDOOBexTz9zlC9GcodW0maE"
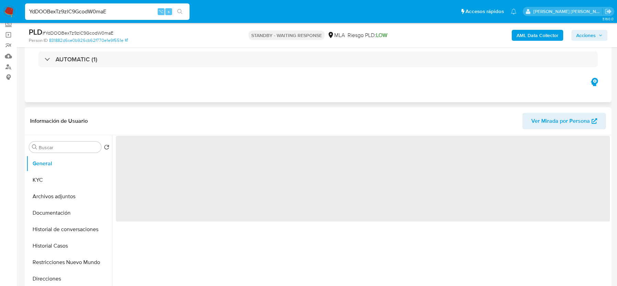
scroll to position [86, 0]
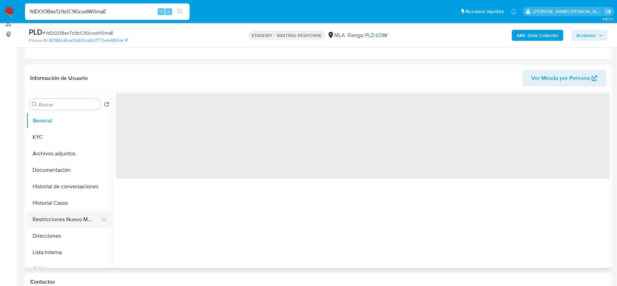
select select "10"
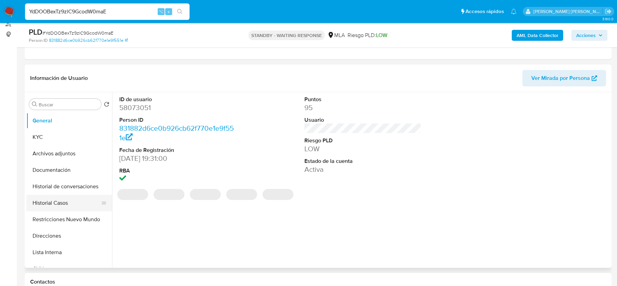
click at [58, 206] on button "Historial Casos" at bounding box center [66, 203] width 80 height 16
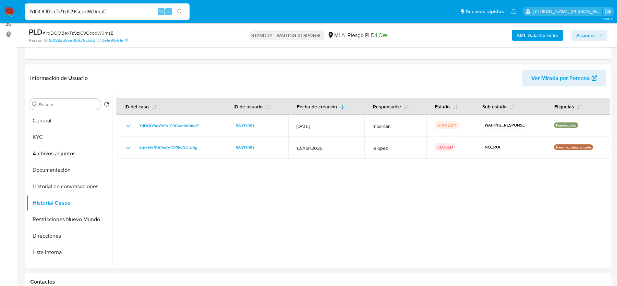
click at [129, 11] on input "YdDOOBexTz9zlC9GcodW0maE" at bounding box center [107, 11] width 164 height 9
paste input "OwZePmQXLcE0aHQGDxlQVDqT"
type input "OwZePmQXLcE0aHQGDxlQVDqT"
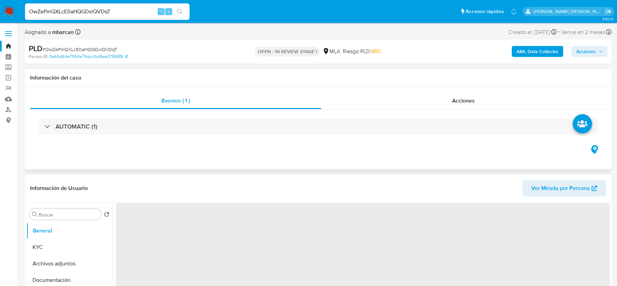
select select "10"
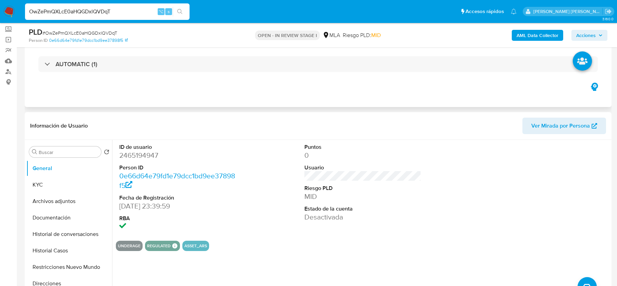
scroll to position [64, 0]
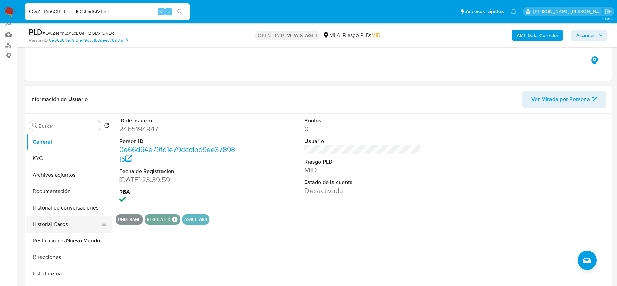
click at [65, 224] on button "Historial Casos" at bounding box center [66, 224] width 80 height 16
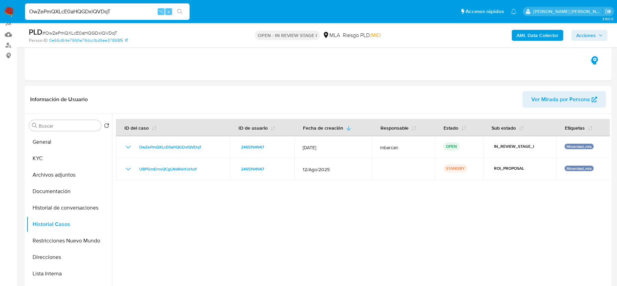
click at [119, 13] on input "OwZePmQXLcE0aHQGDxlQVDqT" at bounding box center [107, 11] width 164 height 9
paste input "7YUOw3bWZXU1JXX2p2av6js6"
type input "7YUOw3bWZXU1JXX2p2av6js6"
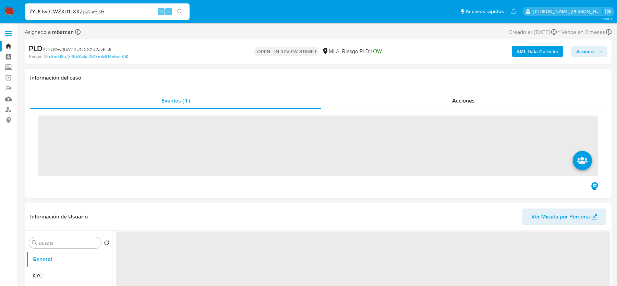
scroll to position [74, 0]
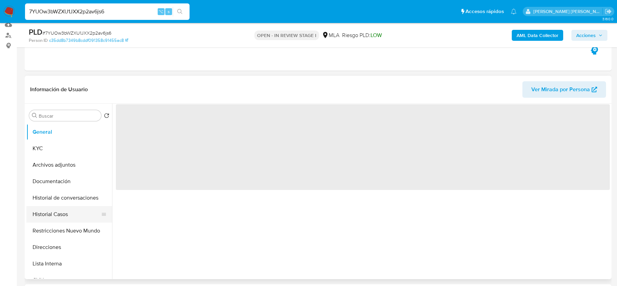
click at [51, 217] on button "Historial Casos" at bounding box center [66, 214] width 80 height 16
select select "10"
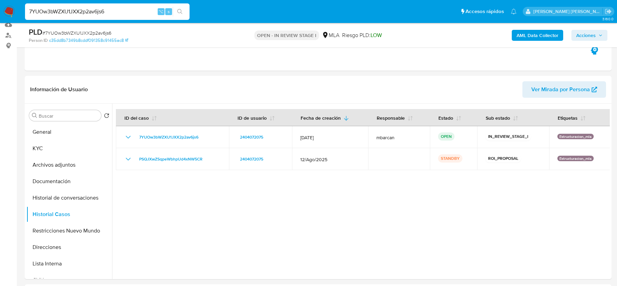
click at [51, 15] on input "7YUOw3bWZXU1JXX2p2av6js6" at bounding box center [107, 11] width 164 height 9
paste input "xFBZ6zIAV4lMIGi0y2a2KRgP"
type input "xFBZ6zIAV4lMIGi0y2a2KRgP"
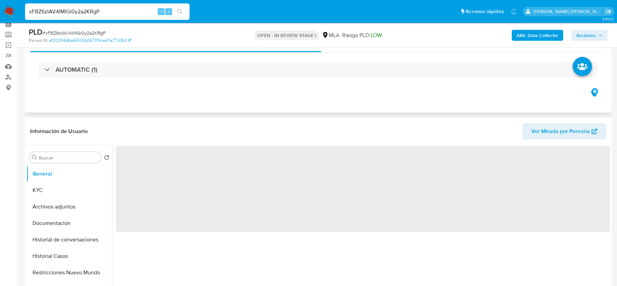
scroll to position [81, 0]
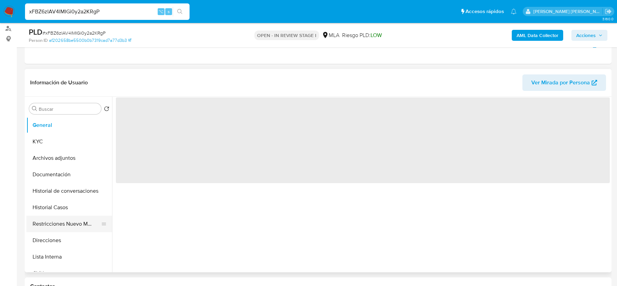
select select "10"
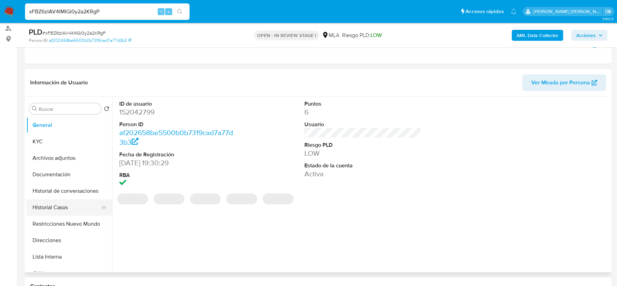
click at [43, 208] on button "Historial Casos" at bounding box center [66, 207] width 80 height 16
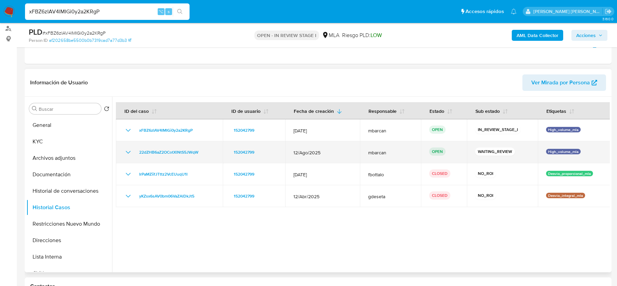
click at [213, 149] on div "22dZHB6aZ2OCotXlNtS5JWqW" at bounding box center [169, 152] width 90 height 8
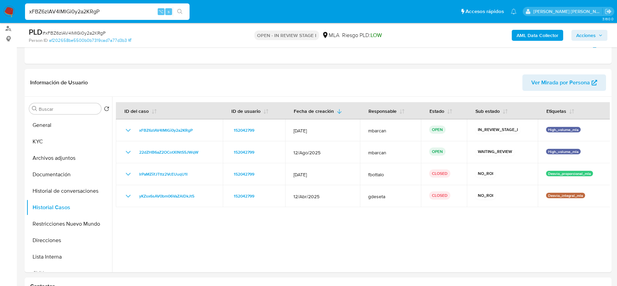
click at [79, 10] on input "xFBZ6zIAV4lMIGi0y2a2KRgP" at bounding box center [107, 11] width 164 height 9
paste input "qKyozN93134Uy4dOL8vhg1v9"
type input "qKyozN93134Uy4dOL8vhg1v9"
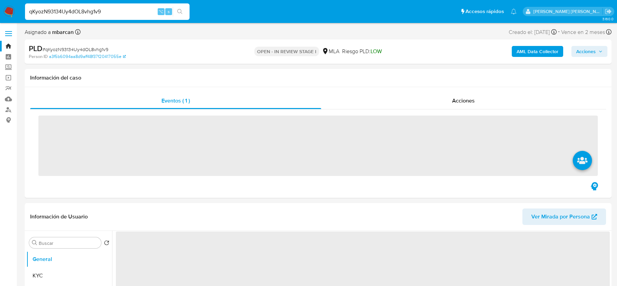
scroll to position [126, 0]
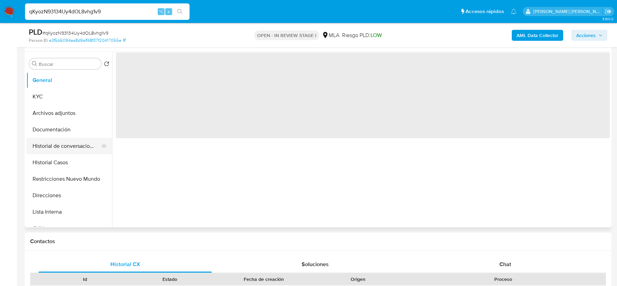
select select "10"
click at [64, 151] on button "Historial de conversaciones" at bounding box center [66, 146] width 80 height 16
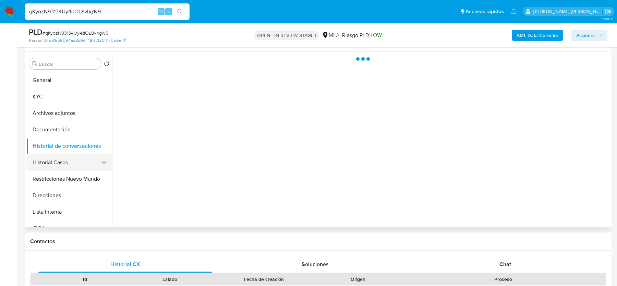
click at [64, 158] on button "Historial Casos" at bounding box center [66, 162] width 80 height 16
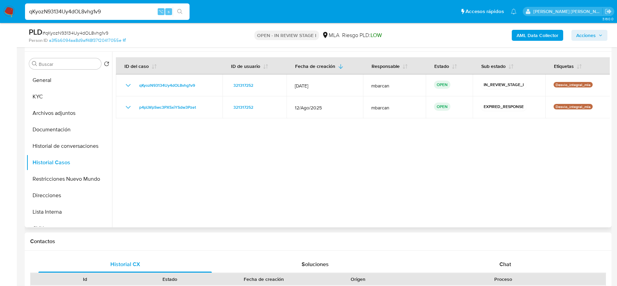
scroll to position [111, 0]
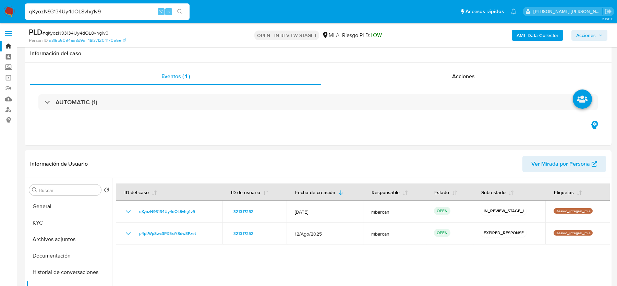
select select "10"
click at [203, 229] on div "p4pLWpSwc3PX5xiYSdw3Pzet" at bounding box center [169, 233] width 90 height 8
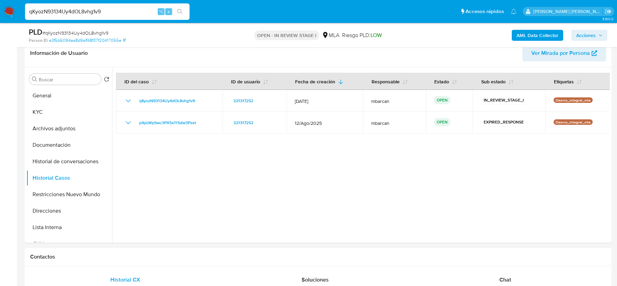
click at [203, 122] on div "p4pLWpSwc3PX5xiYSdw3Pzet" at bounding box center [169, 123] width 90 height 8
click at [127, 13] on input "qKyozN93134Uy4dOL8vhg1v9" at bounding box center [107, 11] width 164 height 9
paste input "ebe8kALzIhWYTkS0pRJ0q7pM"
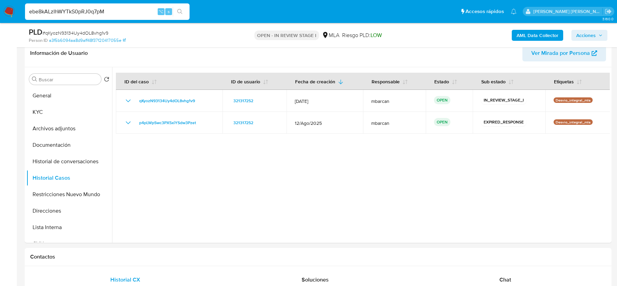
type input "ebe8kALzIhWYTkS0pRJ0q7pM"
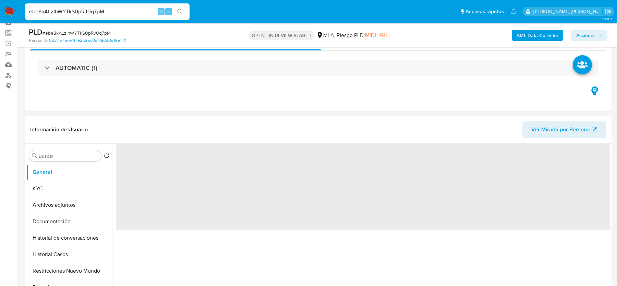
scroll to position [70, 0]
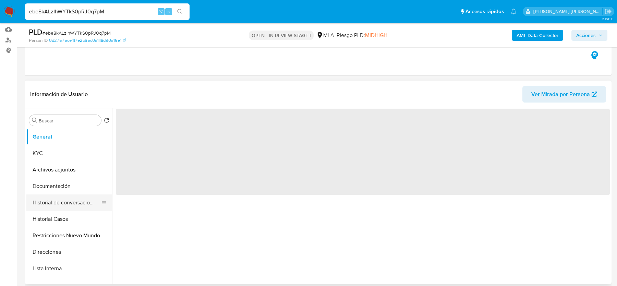
select select "10"
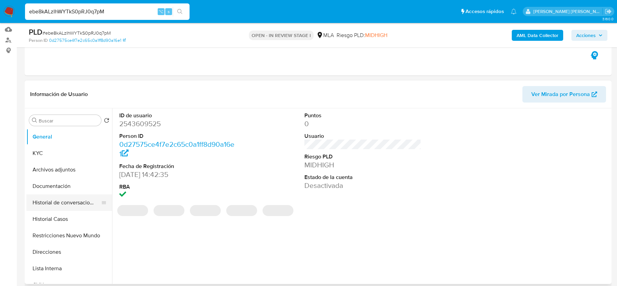
click at [74, 209] on button "Historial de conversaciones" at bounding box center [66, 202] width 80 height 16
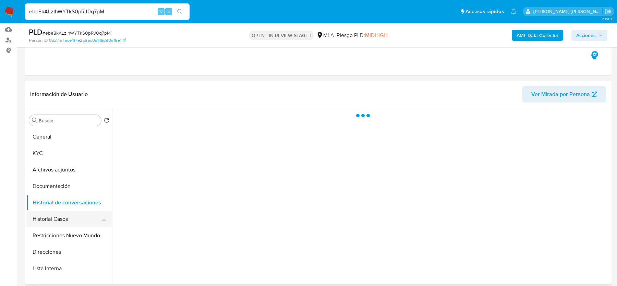
click at [66, 223] on button "Historial Casos" at bounding box center [66, 219] width 80 height 16
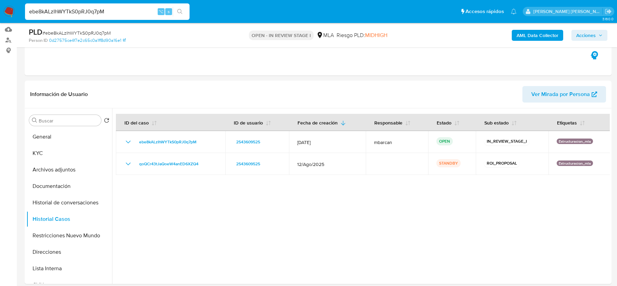
click at [91, 8] on input "ebe8kALzIhWYTkS0pRJ0q7pM" at bounding box center [107, 11] width 164 height 9
paste input "zfbUG4yvjjbbhkSUA37zSwzF"
type input "zfbUG4yvjjbbhkSUA37zSwzF"
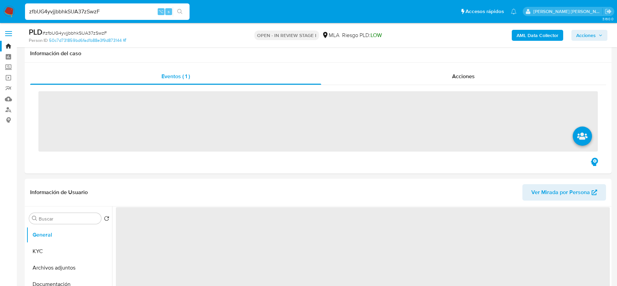
scroll to position [115, 0]
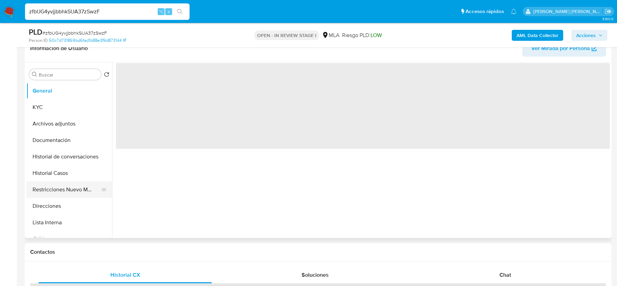
select select "10"
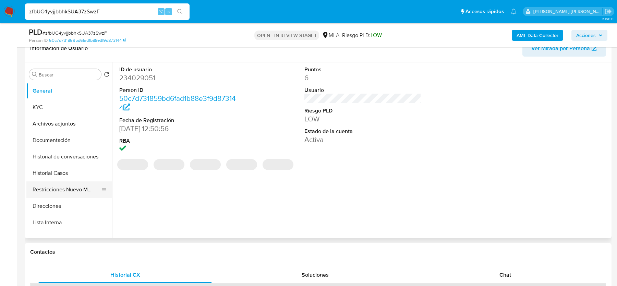
click at [66, 185] on button "Restricciones Nuevo Mundo" at bounding box center [66, 189] width 80 height 16
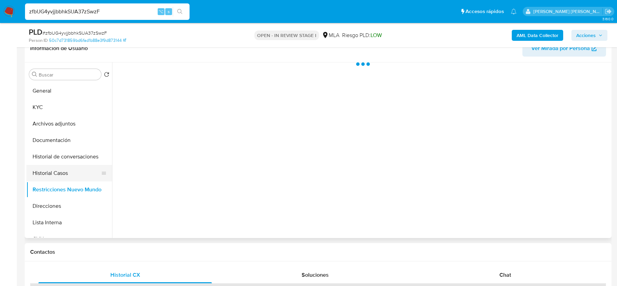
click at [65, 170] on button "Historial Casos" at bounding box center [66, 173] width 80 height 16
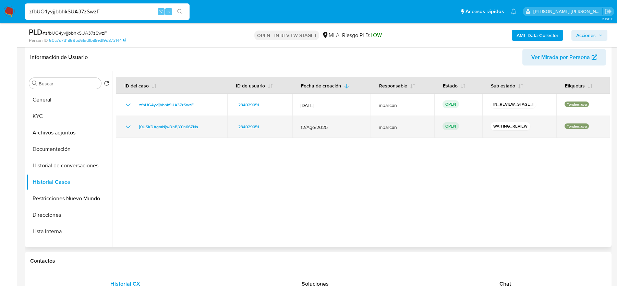
click at [209, 129] on div "j0USKDAgmNjwDhBjY0n66ZNs" at bounding box center [171, 127] width 95 height 8
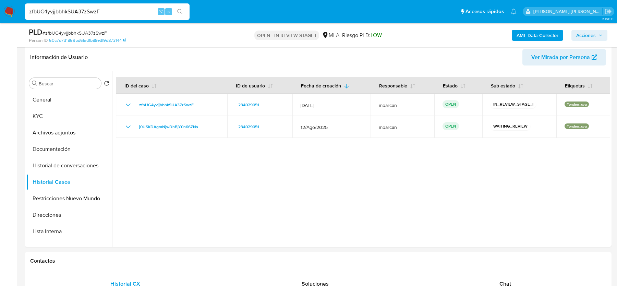
click at [137, 10] on input "zfbUG4yvjjbbhkSUA37zSwzF" at bounding box center [107, 11] width 164 height 9
paste input "e2uqvQdFNoAzgHXFBdEbiIR4"
type input "e2uqvQdFNoAzgHXFBdEbiIR4"
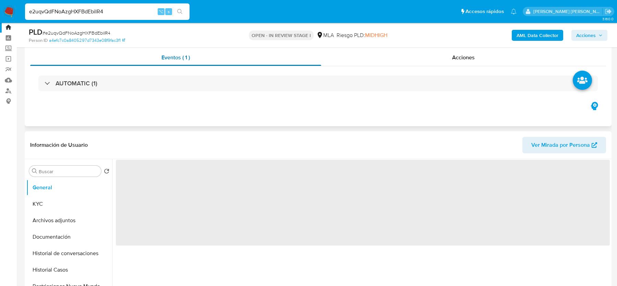
scroll to position [47, 0]
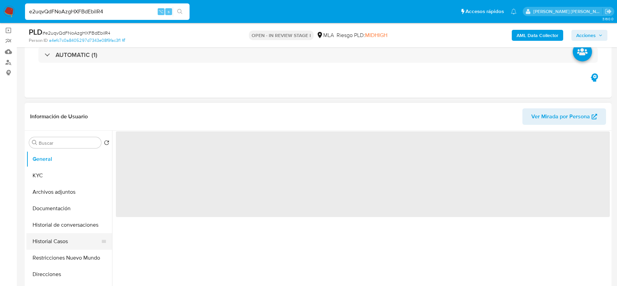
select select "10"
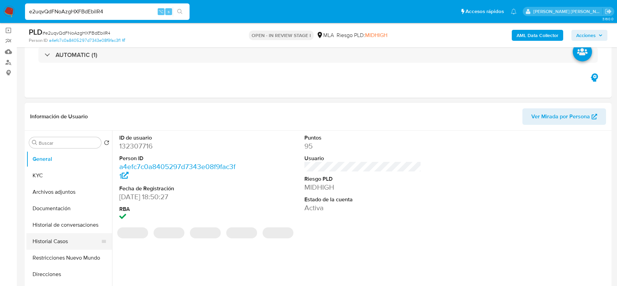
click at [64, 242] on button "Historial Casos" at bounding box center [66, 241] width 80 height 16
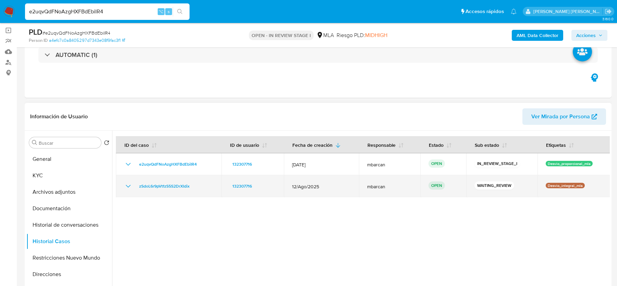
click at [200, 187] on div "zSdoL6r9pVtfzS5S2DrXIdix" at bounding box center [168, 186] width 89 height 8
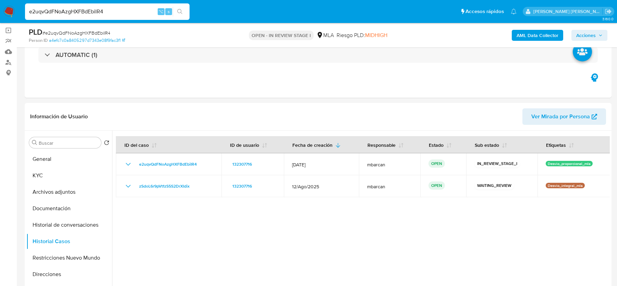
click at [137, 10] on input "e2uqvQdFNoAzgHXFBdEbiIR4" at bounding box center [107, 11] width 164 height 9
paste input "6CBeMTOlzLDw2zxgi1jiRgfL"
click at [137, 10] on input "e2uqvQdFNoAzgHXFBdEbiIR46CBeMTOlzLDw2zxgi1jiRgfL" at bounding box center [107, 11] width 164 height 9
paste input
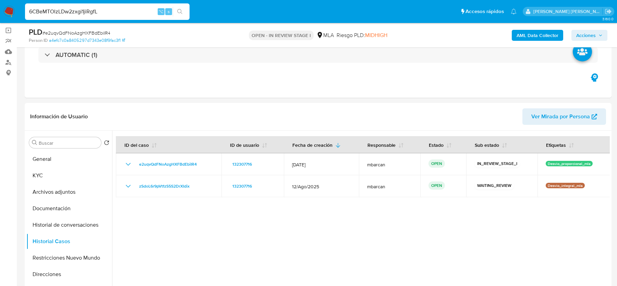
type input "6CBeMTOlzLDw2zxgi1jiRgfL"
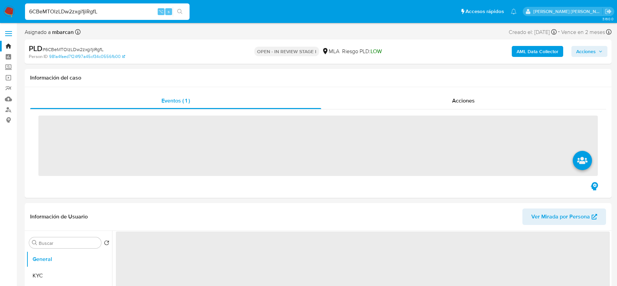
scroll to position [103, 0]
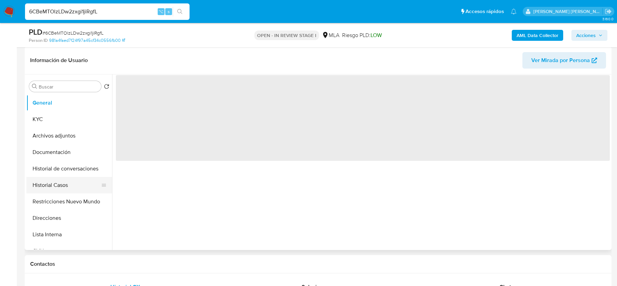
click at [58, 189] on button "Historial Casos" at bounding box center [66, 185] width 80 height 16
select select "10"
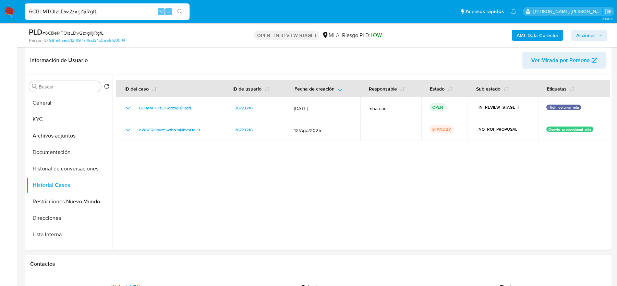
click at [135, 9] on input "6CBeMTOlzLDw2zxgi1jiRgfL" at bounding box center [107, 11] width 164 height 9
paste input "BG5n10HhWMXNjEkRQOXNfsTO"
type input "BG5n10HhWMXNjEkRQOXNfsTO"
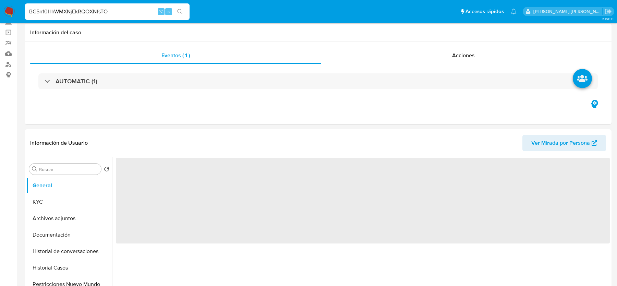
scroll to position [113, 0]
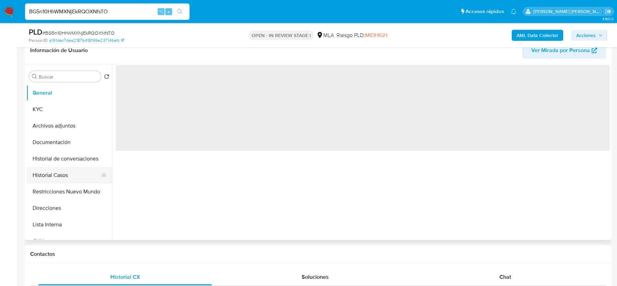
select select "10"
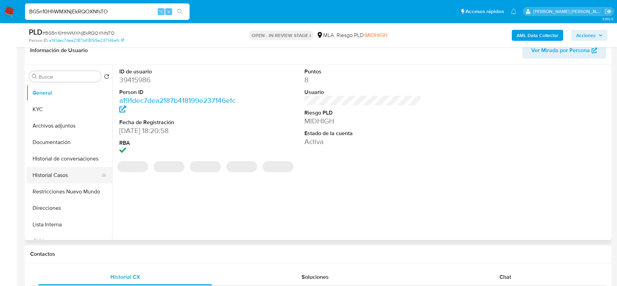
click at [56, 173] on button "Historial Casos" at bounding box center [66, 175] width 80 height 16
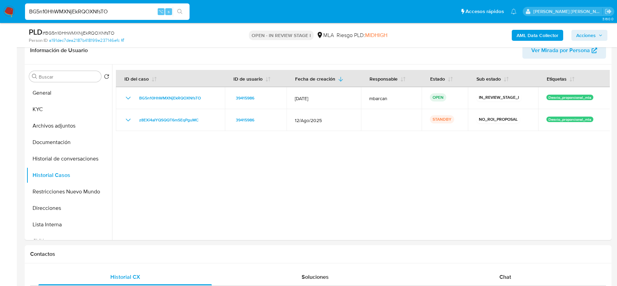
click at [69, 11] on input "BG5n10HhWMXNjEkRQOXNfsTO" at bounding box center [107, 11] width 164 height 9
paste input "TCkChc1pBF2tlXSsPgcPjmsB"
type input "TCkChc1pBF2tlXSsPgcPjmsB"
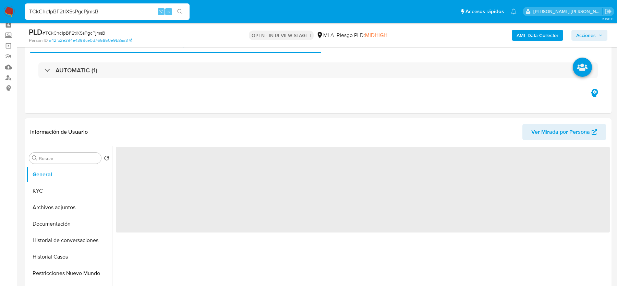
scroll to position [58, 0]
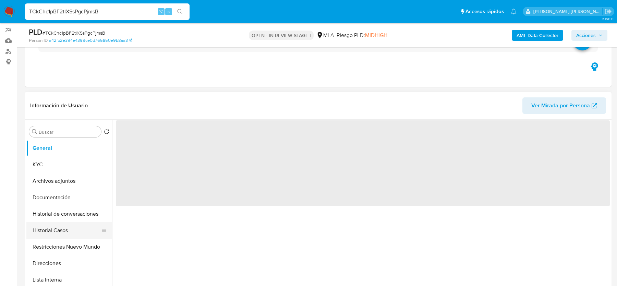
select select "10"
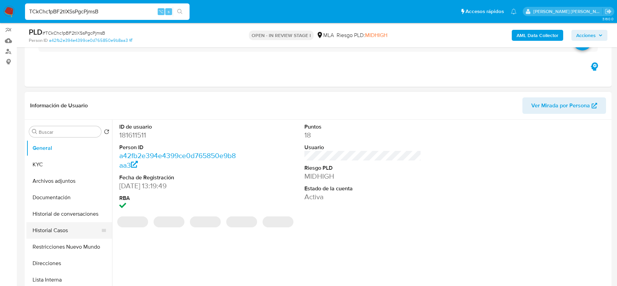
click at [59, 237] on button "Historial Casos" at bounding box center [66, 230] width 80 height 16
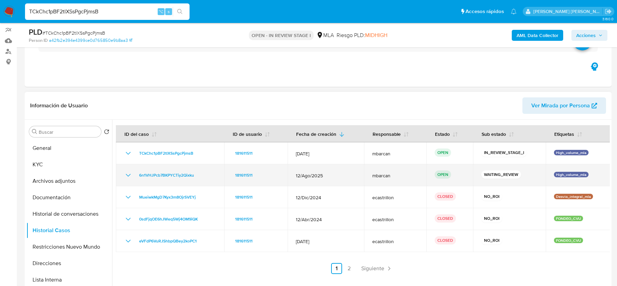
click at [197, 171] on div "6n1VHJPcb7BKPYCTiy2Qixku" at bounding box center [170, 175] width 92 height 8
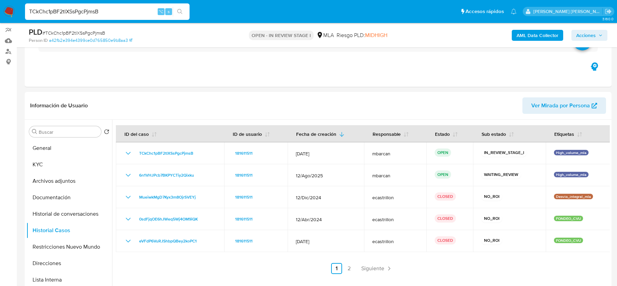
click at [117, 11] on input "TCkChc1pBF2tlXSsPgcPjmsB" at bounding box center [107, 11] width 164 height 9
paste input "6MeihFQV7EK2UFPqqBQACkBM"
type input "6MeihFQV7EK2UFPqqBQACkBM"
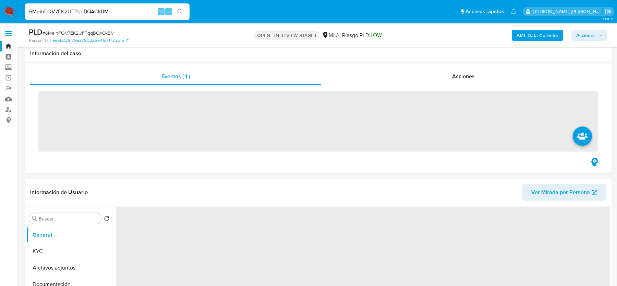
scroll to position [101, 0]
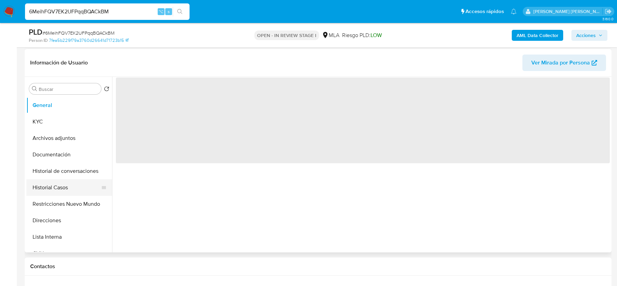
click at [65, 186] on button "Historial Casos" at bounding box center [66, 187] width 80 height 16
select select "10"
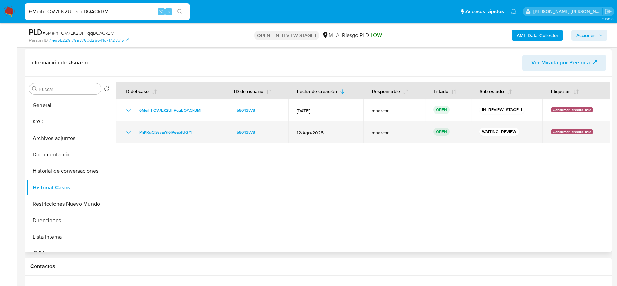
click at [204, 130] on div "PhKRgCISsyaWI6IPeabfUGYl" at bounding box center [170, 132] width 93 height 8
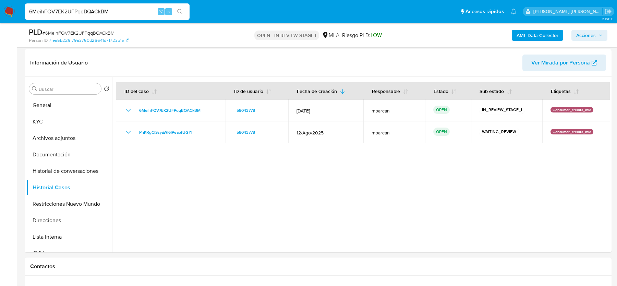
click at [118, 15] on input "6MeihFQV7EK2UFPqqBQACkBM" at bounding box center [107, 11] width 164 height 9
paste input "QXj1lVtNW7lQFXz8pK9jeYbl"
type input "QXj1lVtNW7lQFXz8pK9jeYbl"
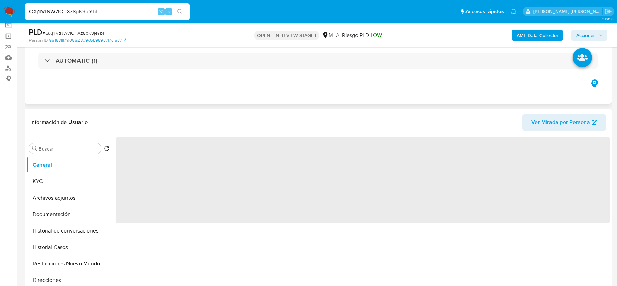
scroll to position [75, 0]
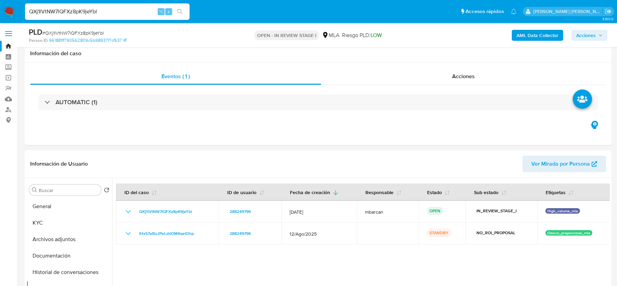
select select "10"
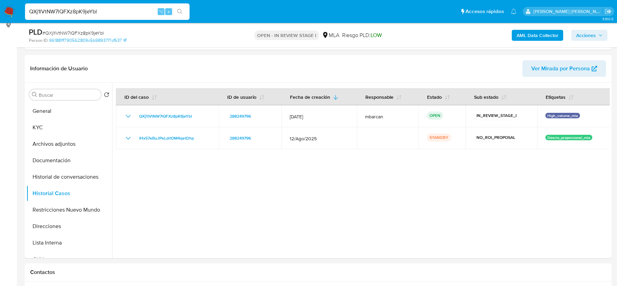
click at [86, 11] on input "QXj1lVtNW7lQFXz8pK9jeYbl" at bounding box center [107, 11] width 164 height 9
paste input "V23pQTR6vSBMpxSxyq8zkmRW"
type input "V23pQTR6vSBMpxSxyq8zkmRW"
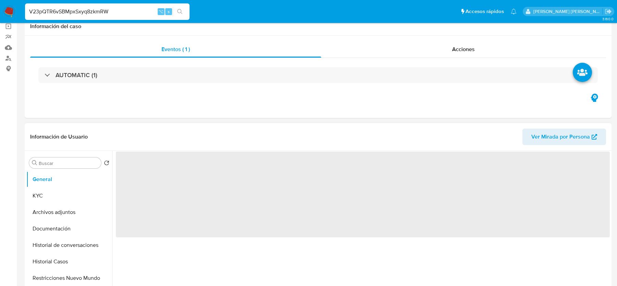
scroll to position [79, 0]
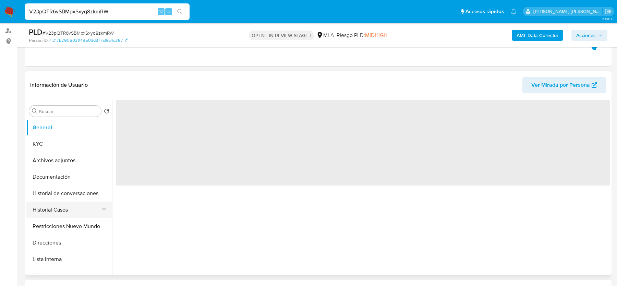
click at [51, 214] on button "Historial Casos" at bounding box center [66, 209] width 80 height 16
select select "10"
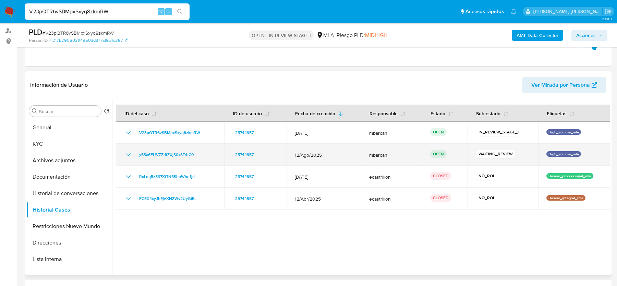
click at [200, 157] on div "y5Sa6FUVZZdtZXjS0xSTrhC0" at bounding box center [170, 154] width 92 height 8
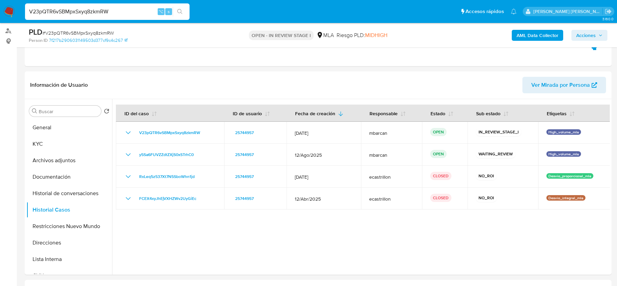
click at [94, 10] on input "V23pQTR6vSBMpxSxyq8zkmRW" at bounding box center [107, 11] width 164 height 9
paste input "QZTY5NYhgdCn6C4RRZ321gjd"
type input "QZTY5NYhgdCn6C4RRZ321gjd"
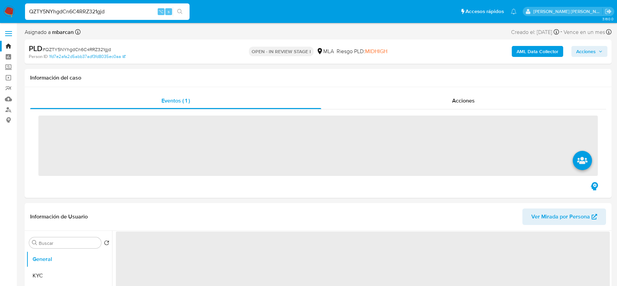
scroll to position [168, 0]
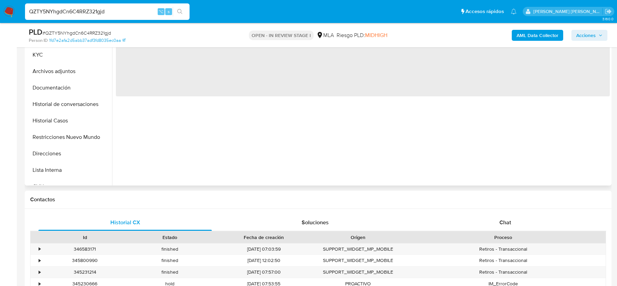
select select "10"
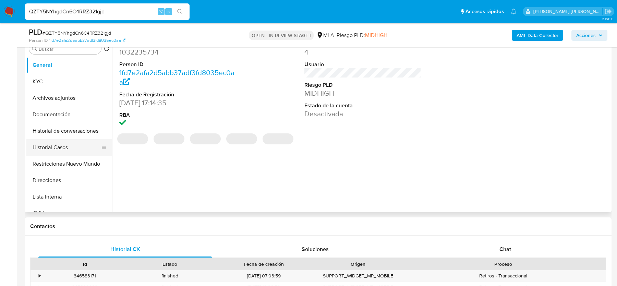
scroll to position [136, 0]
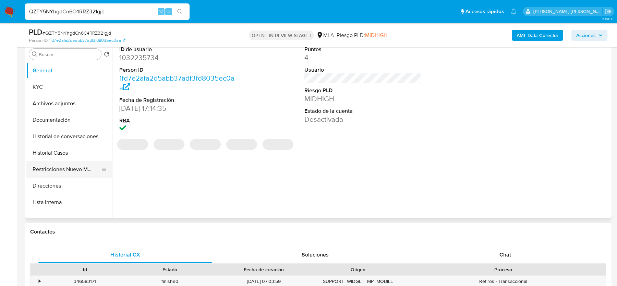
click at [55, 166] on button "Restricciones Nuevo Mundo" at bounding box center [66, 169] width 80 height 16
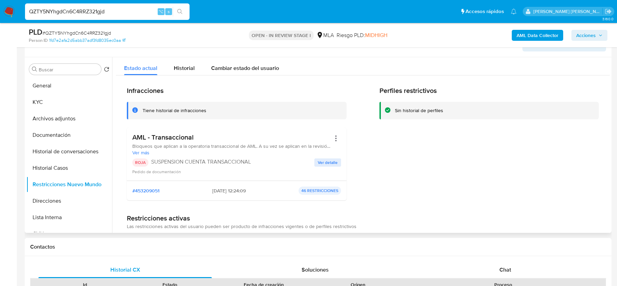
scroll to position [123, 0]
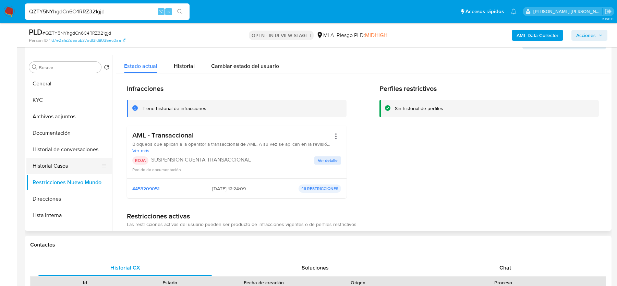
click at [55, 166] on button "Historial Casos" at bounding box center [66, 166] width 80 height 16
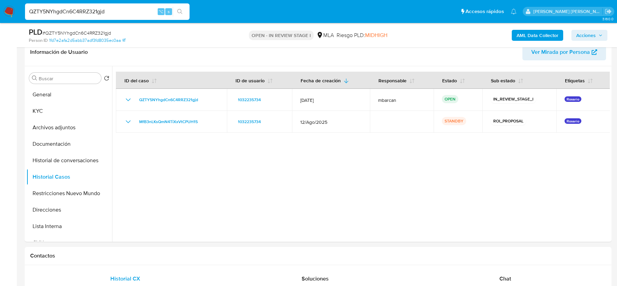
scroll to position [111, 0]
click at [71, 189] on button "Restricciones Nuevo Mundo" at bounding box center [66, 193] width 80 height 16
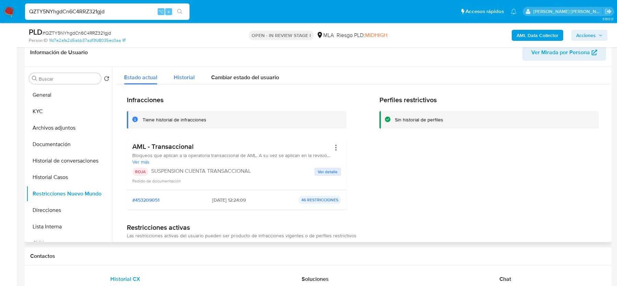
click at [176, 77] on span "Historial" at bounding box center [184, 77] width 21 height 8
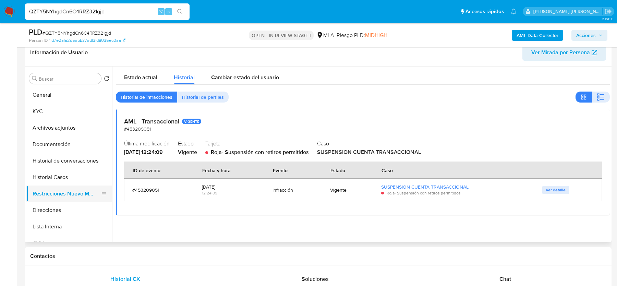
click at [77, 187] on button "Restricciones Nuevo Mundo" at bounding box center [66, 193] width 80 height 16
drag, startPoint x: 77, startPoint y: 187, endPoint x: 77, endPoint y: 180, distance: 6.9
click at [77, 186] on button "Restricciones Nuevo Mundo" at bounding box center [69, 193] width 86 height 16
click at [77, 180] on button "Historial Casos" at bounding box center [66, 177] width 80 height 16
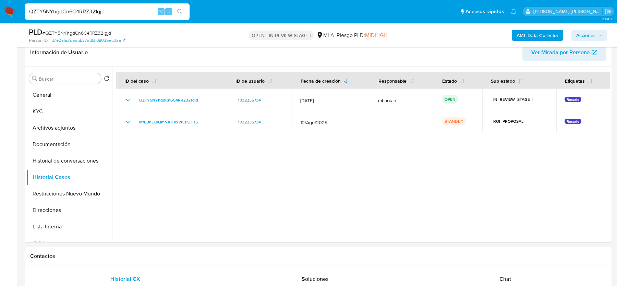
click at [99, 10] on input "QZTY5NYhgdCn6C4RRZ321gjd" at bounding box center [107, 11] width 164 height 9
paste input "uepXQcf7TVHTKwEHq9EJGAoB"
type input "uepXQcf7TVHTKwEHq9EJGAoB"
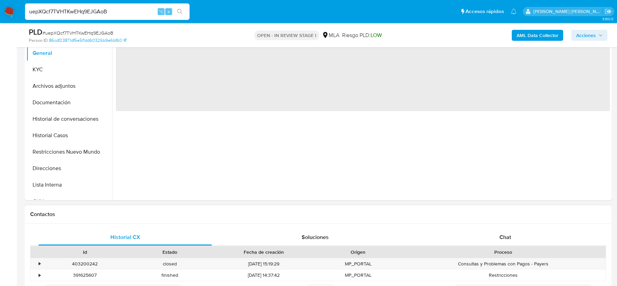
scroll to position [168, 0]
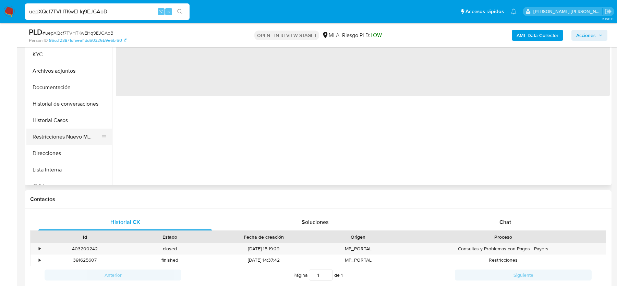
select select "10"
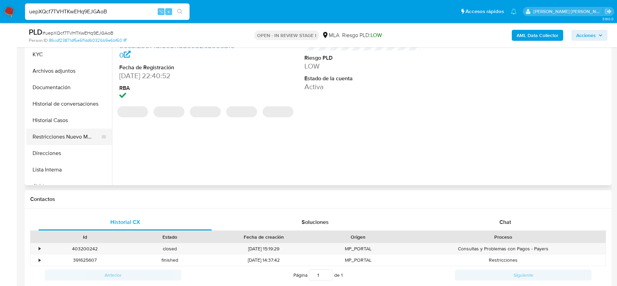
click at [77, 142] on button "Restricciones Nuevo Mundo" at bounding box center [66, 136] width 80 height 16
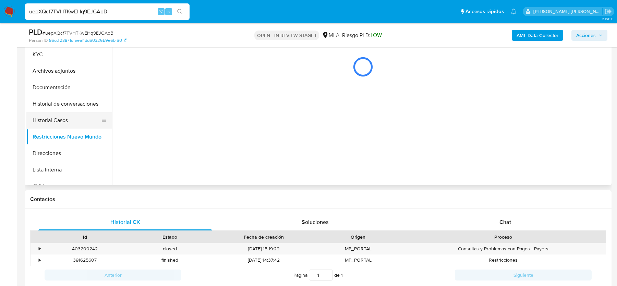
click at [55, 121] on button "Historial Casos" at bounding box center [66, 120] width 80 height 16
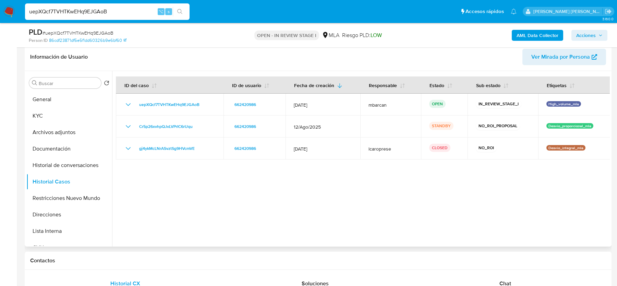
scroll to position [103, 0]
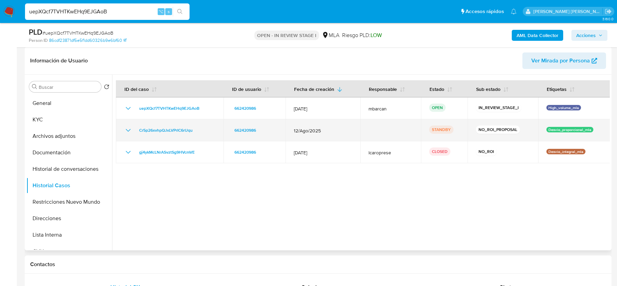
click at [310, 130] on span "12/Ago/2025" at bounding box center [323, 130] width 58 height 6
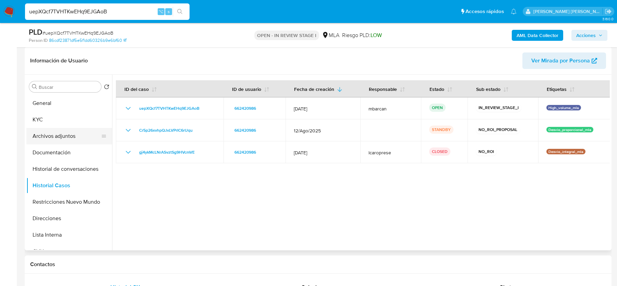
click at [53, 139] on button "Archivos adjuntos" at bounding box center [66, 136] width 80 height 16
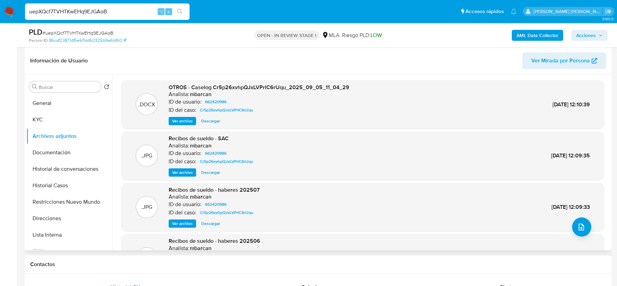
click at [179, 119] on span "Ver archivo" at bounding box center [182, 121] width 21 height 7
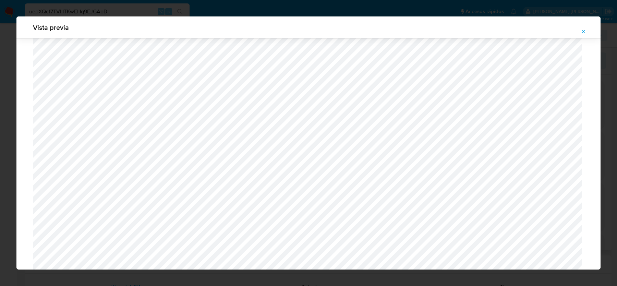
scroll to position [179, 0]
click at [578, 29] on button "Attachment preview" at bounding box center [583, 31] width 15 height 11
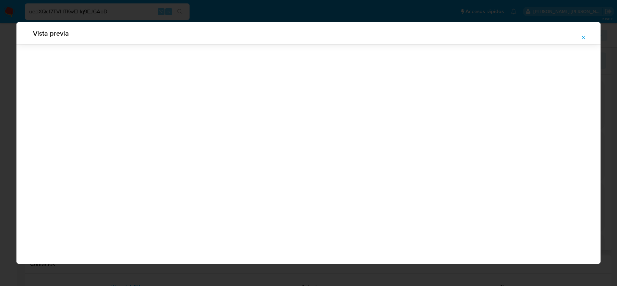
scroll to position [0, 0]
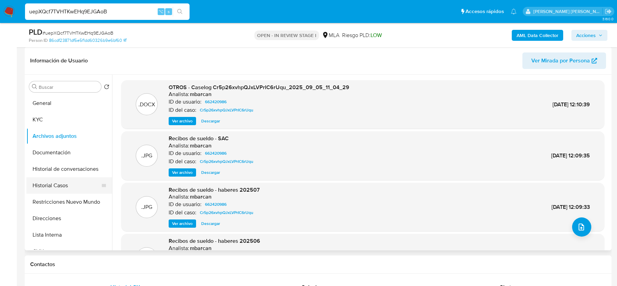
click at [60, 185] on button "Historial Casos" at bounding box center [66, 185] width 80 height 16
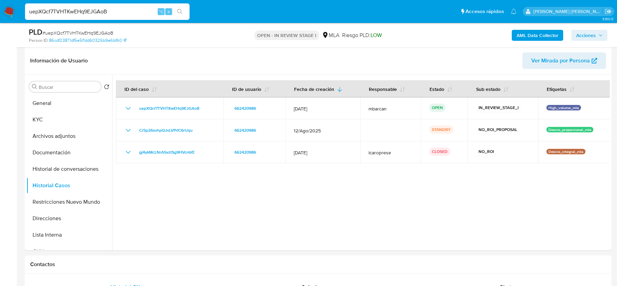
click at [61, 14] on input "uepXQcf7TVHTKwEHq9EJGAoB" at bounding box center [107, 11] width 164 height 9
type input "v"
paste input "QO9HJ4fGcRFPST0iElE6loO8"
type input "QO9HJ4fGcRFPST0iElE6loO8"
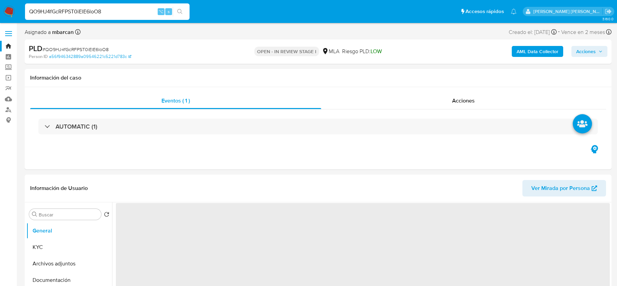
scroll to position [132, 0]
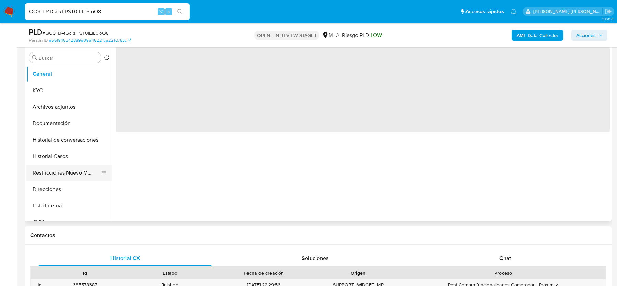
click at [62, 174] on button "Restricciones Nuevo Mundo" at bounding box center [66, 172] width 80 height 16
select select "10"
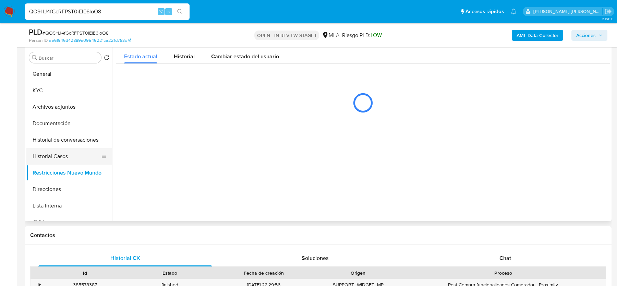
click at [63, 157] on button "Historial Casos" at bounding box center [66, 156] width 80 height 16
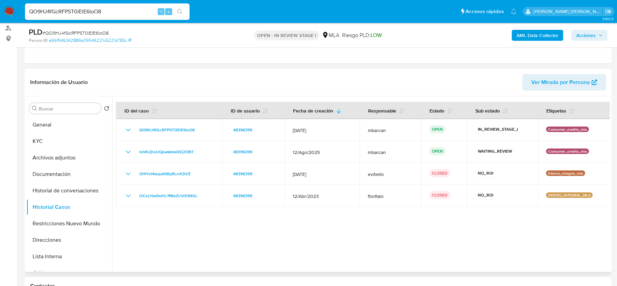
scroll to position [79, 0]
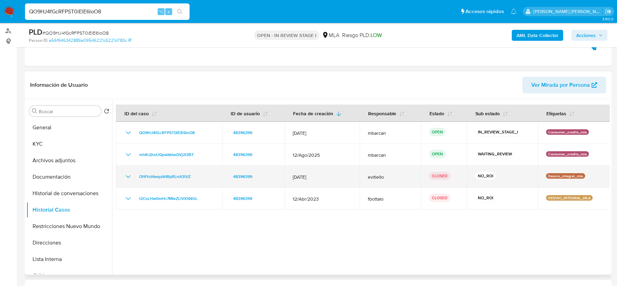
drag, startPoint x: 293, startPoint y: 177, endPoint x: 325, endPoint y: 177, distance: 32.6
click at [325, 177] on span "[DATE]" at bounding box center [322, 177] width 59 height 6
click at [307, 175] on span "[DATE]" at bounding box center [322, 177] width 59 height 6
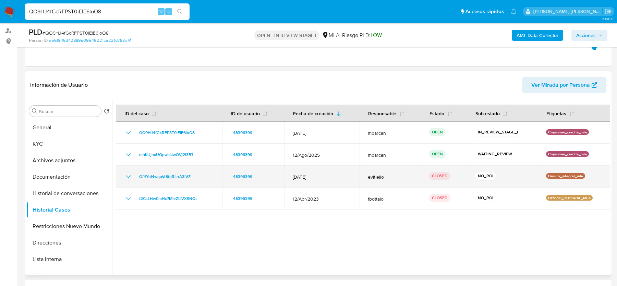
click at [307, 175] on span "[DATE]" at bounding box center [322, 177] width 59 height 6
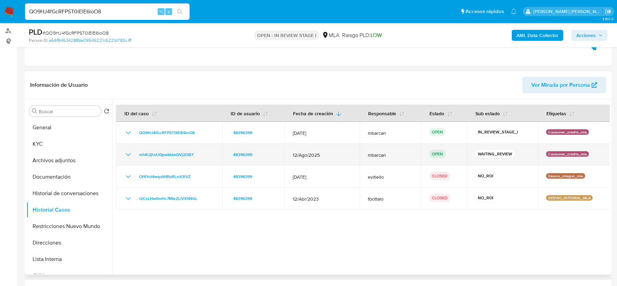
click at [200, 155] on div "mhKlJjhxUQpwkklwQVj2I3B7" at bounding box center [169, 154] width 90 height 8
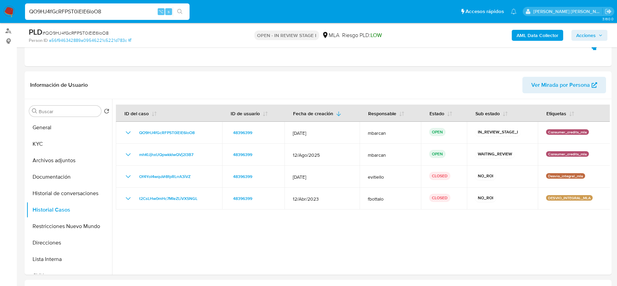
click at [113, 12] on input "QO9HJ4fGcRFPST0iElE6loO8" at bounding box center [107, 11] width 164 height 9
paste input "4cOuw0JnEGd45LtEBh8N9r33"
type input "4cOuw0JnEGd45LtEBh8N9r33"
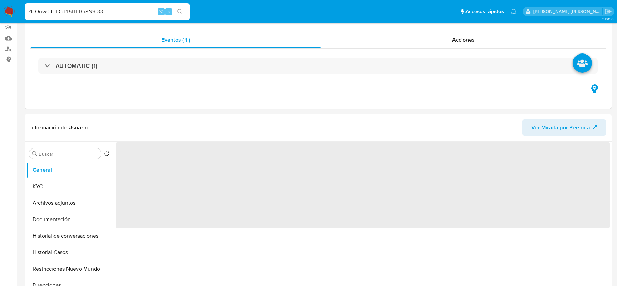
select select "10"
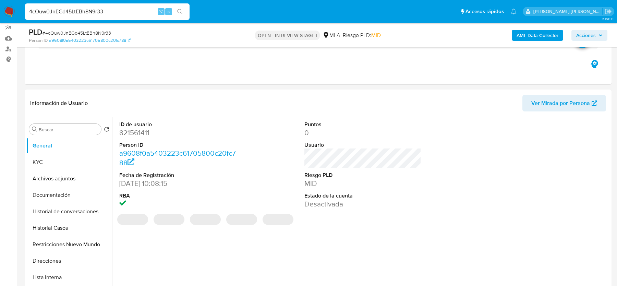
scroll to position [113, 0]
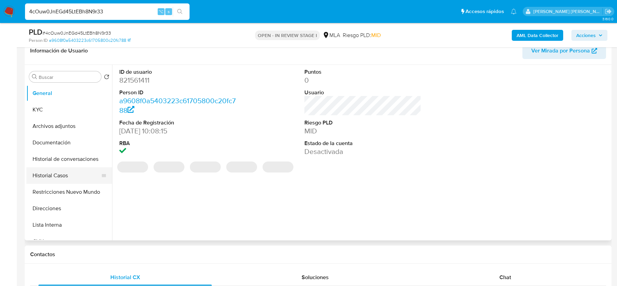
click at [55, 177] on button "Historial Casos" at bounding box center [66, 175] width 80 height 16
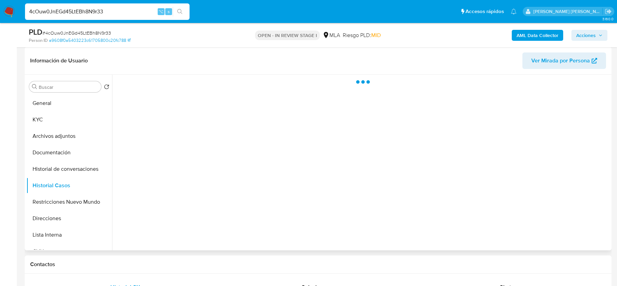
scroll to position [101, 0]
